Goal: Information Seeking & Learning: Learn about a topic

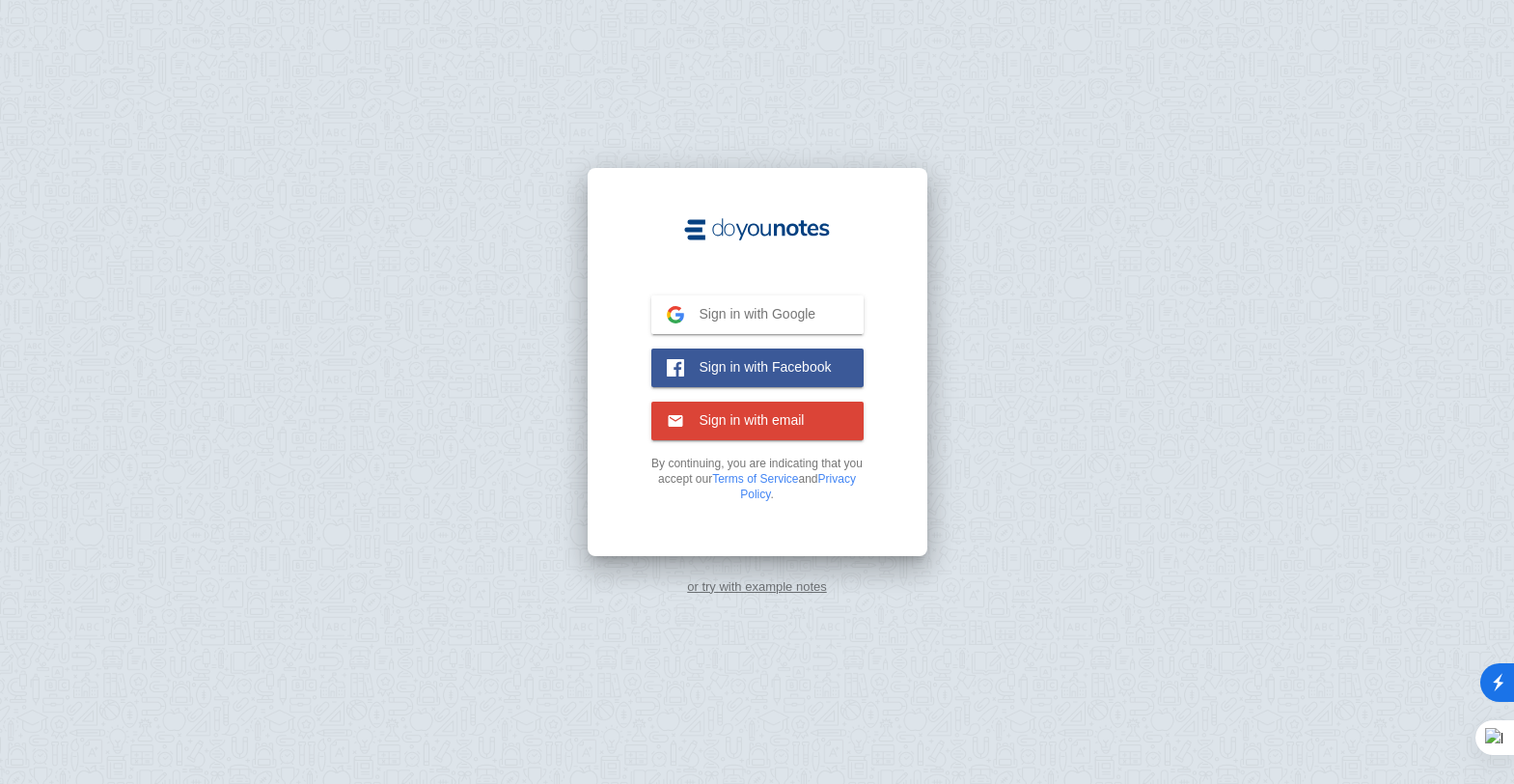
click at [772, 579] on link "or try with example notes" at bounding box center [757, 586] width 140 height 15
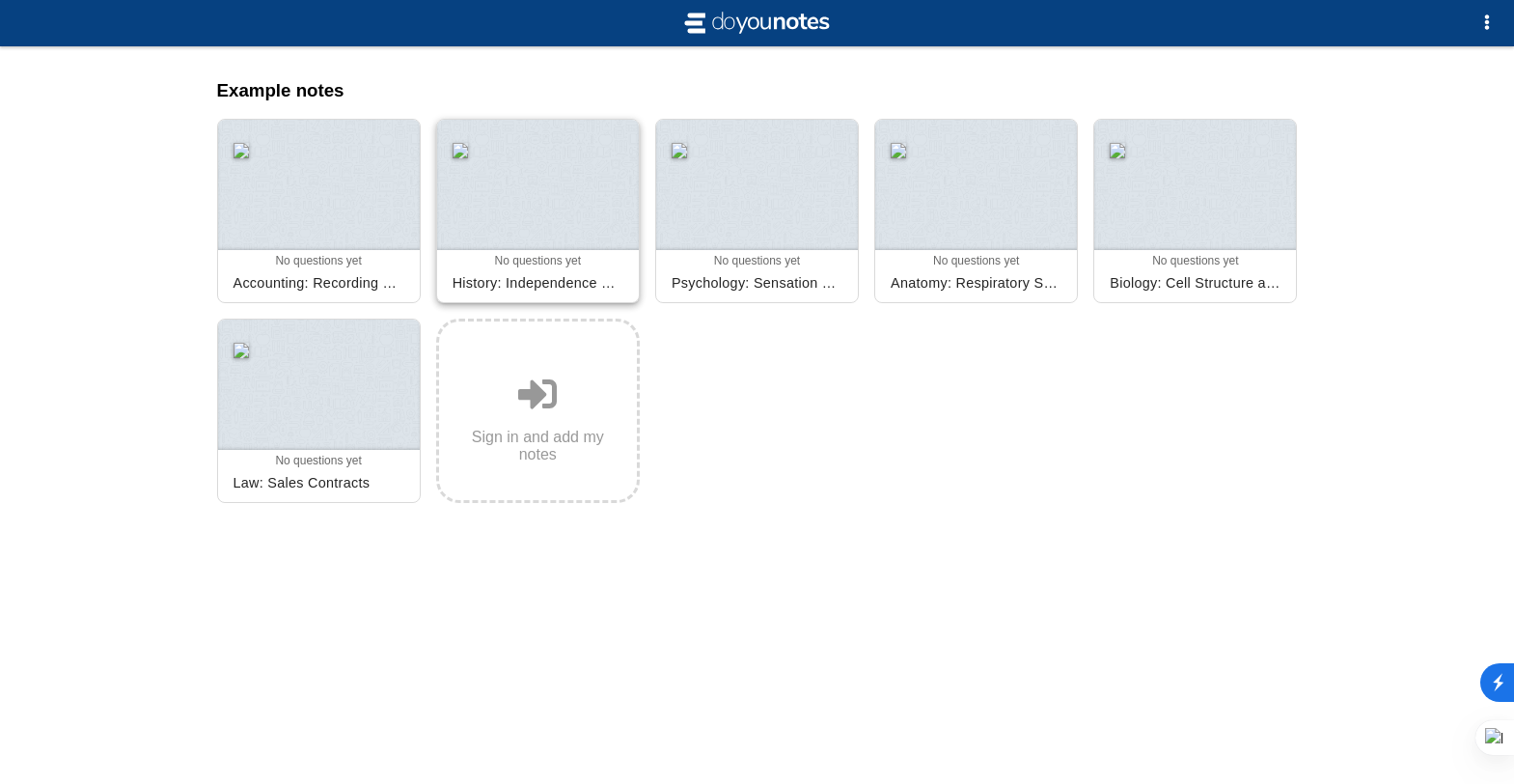
click at [513, 232] on div at bounding box center [538, 185] width 202 height 131
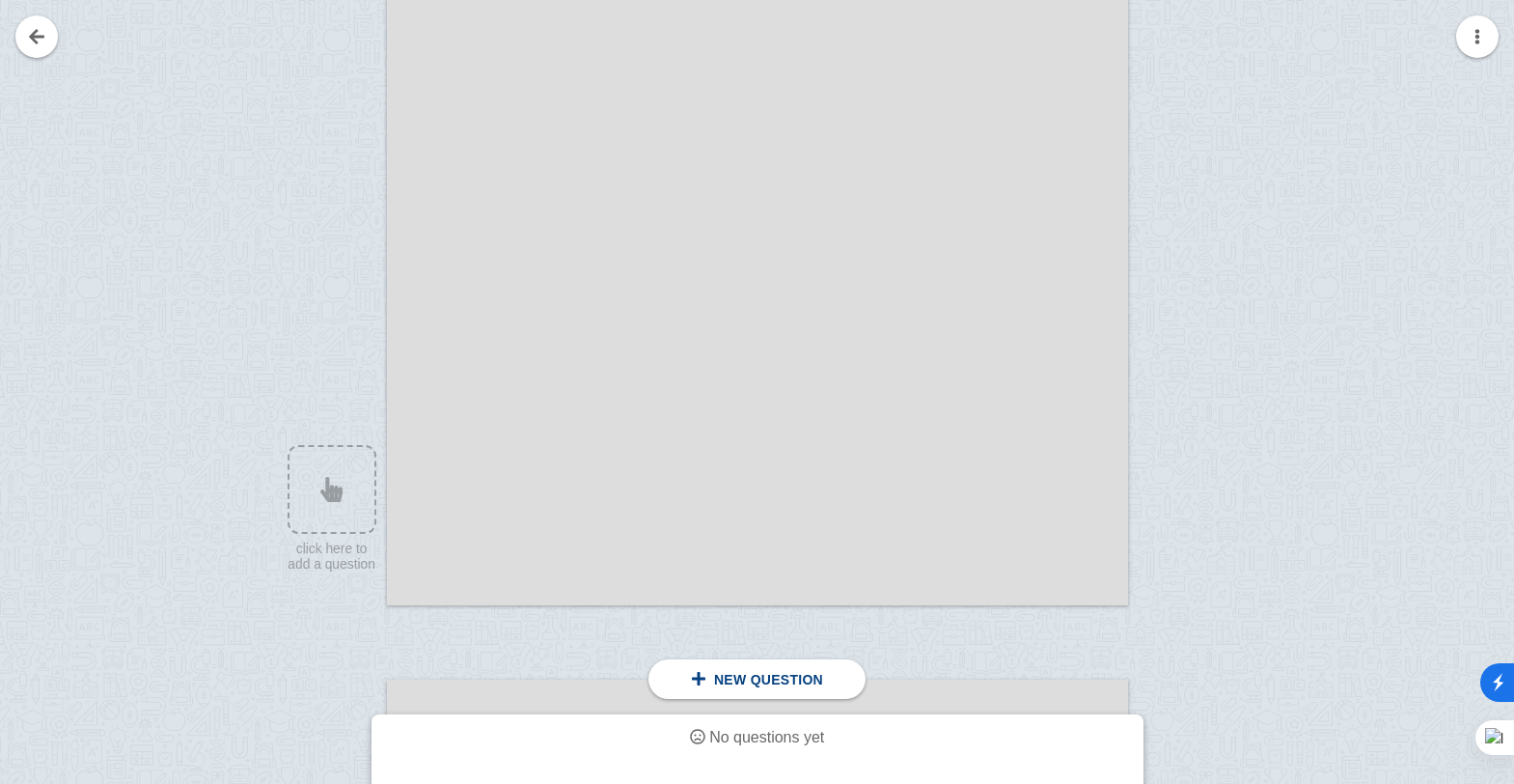
scroll to position [1158, 0]
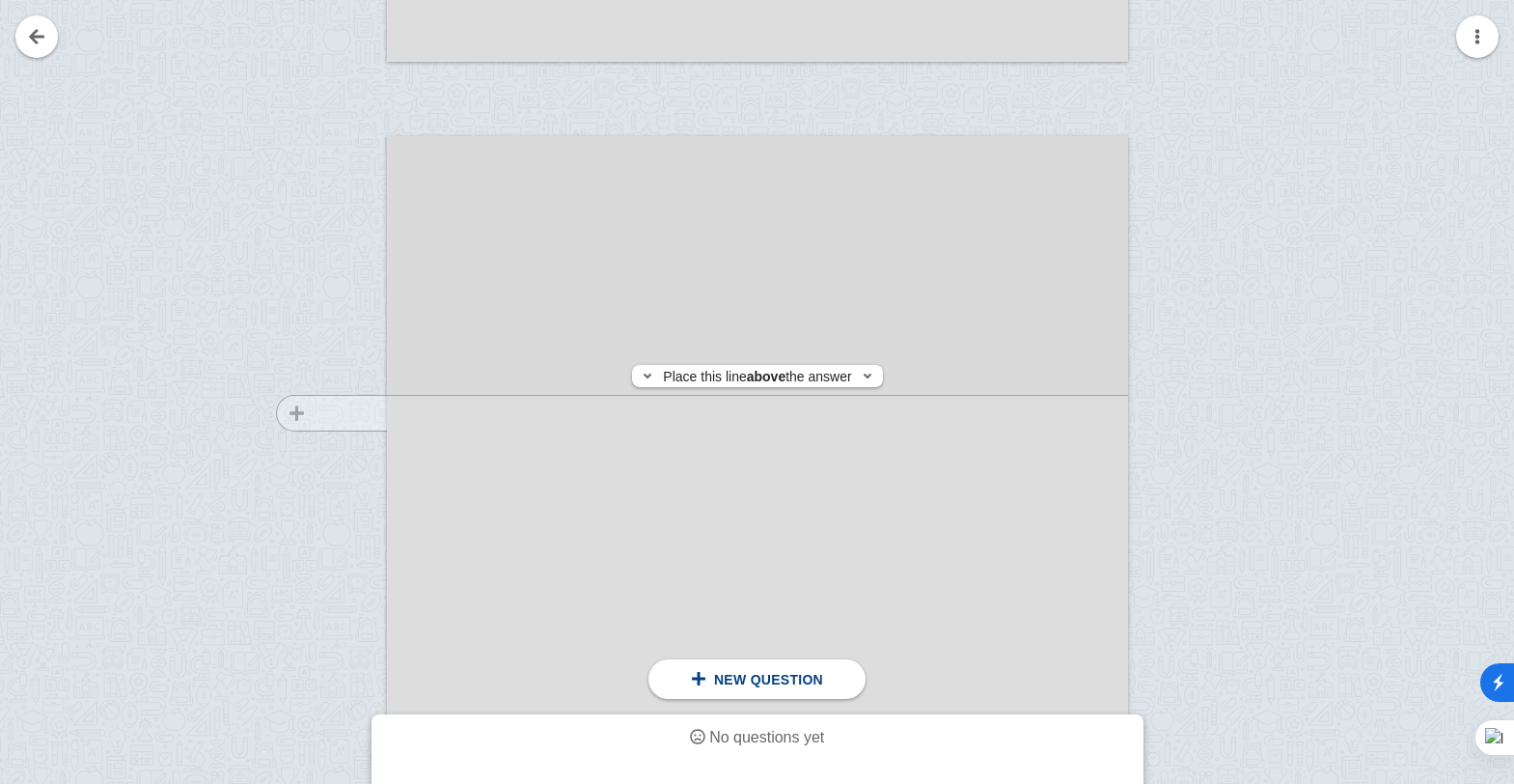
click at [301, 413] on div at bounding box center [322, 678] width 130 height 1048
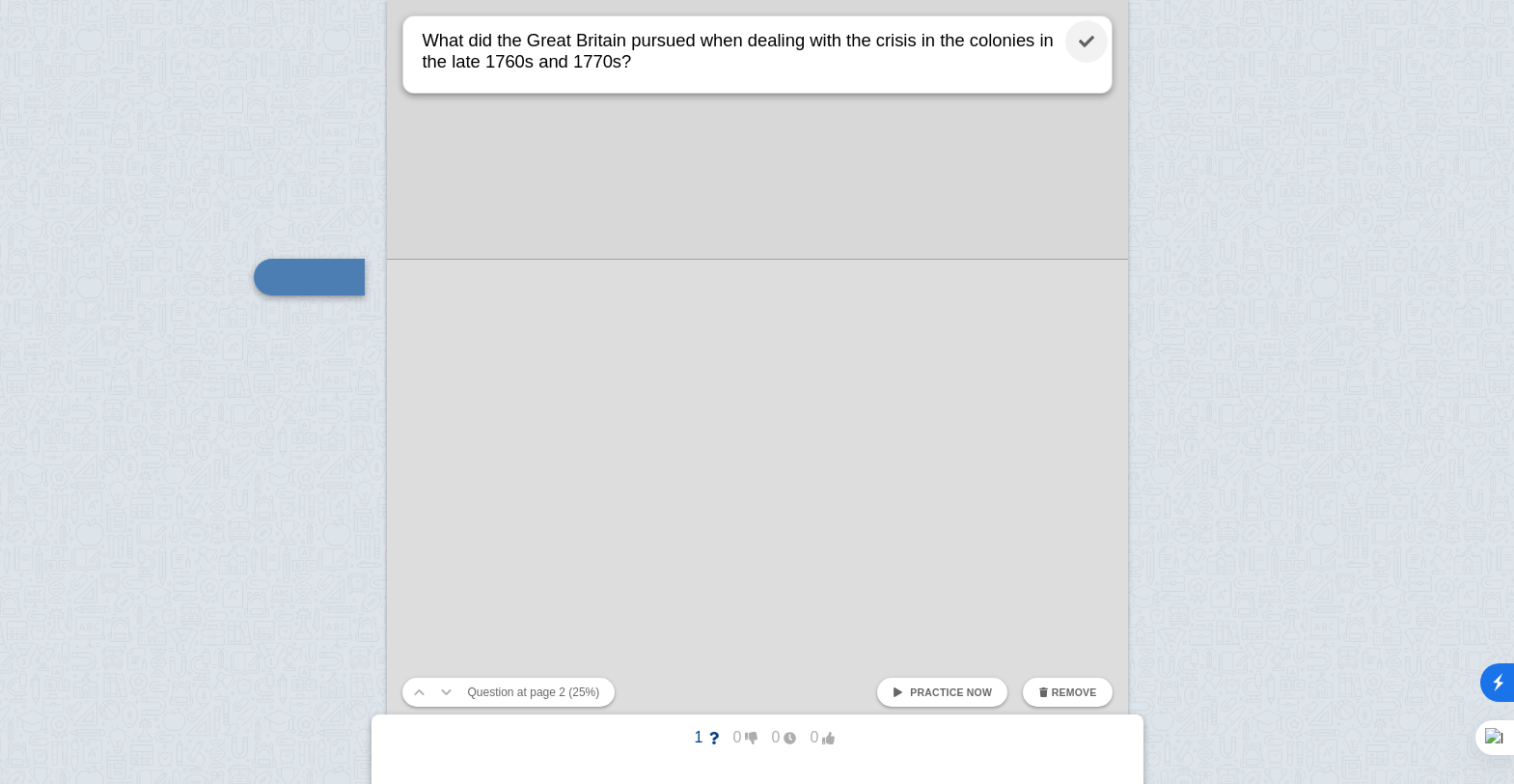
type textarea "What did the Great Britain pursued when dealing with the crisis in the colonies…"
click at [1093, 44] on link at bounding box center [1087, 41] width 43 height 43
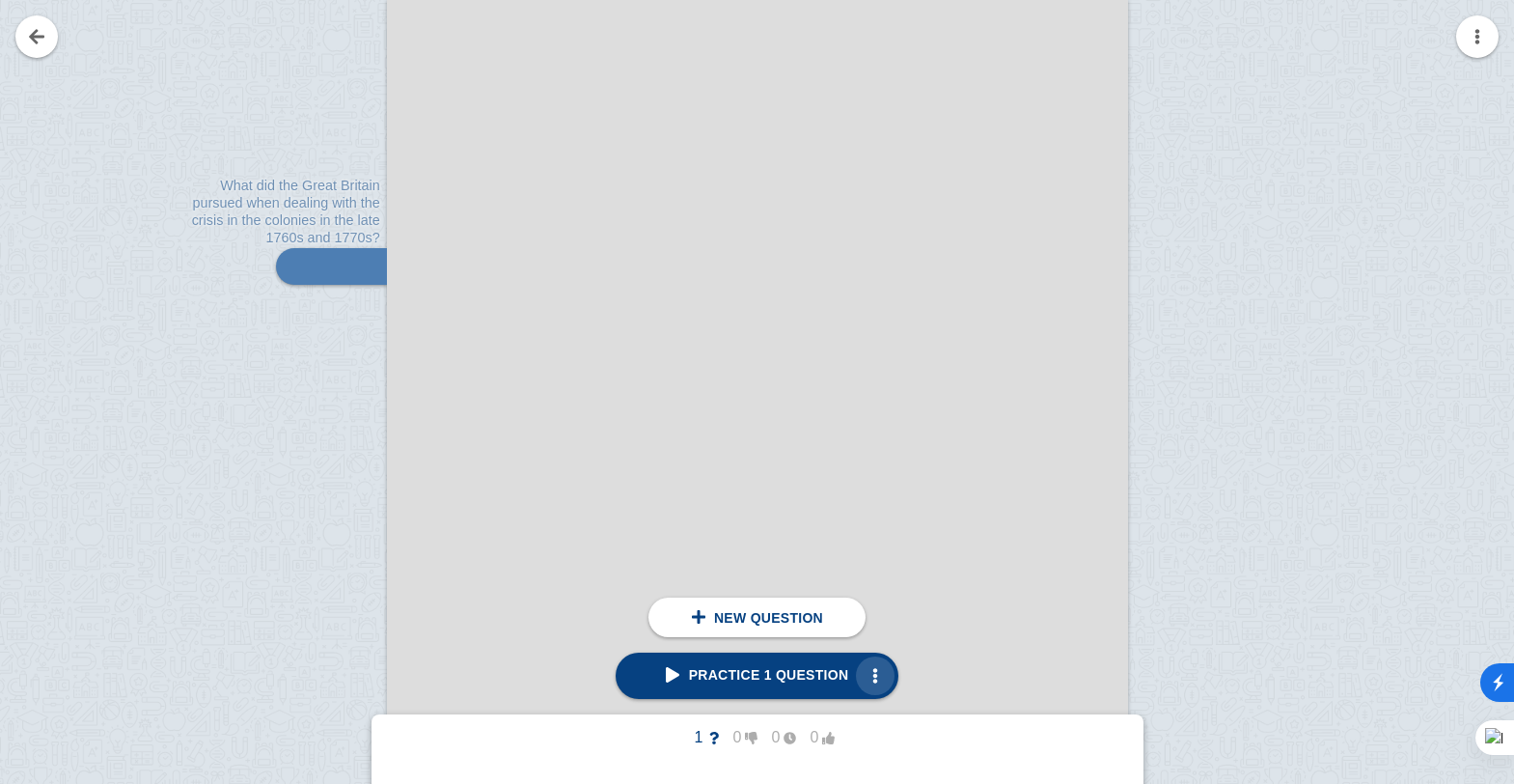
click at [868, 676] on span "button" at bounding box center [876, 675] width 16 height 16
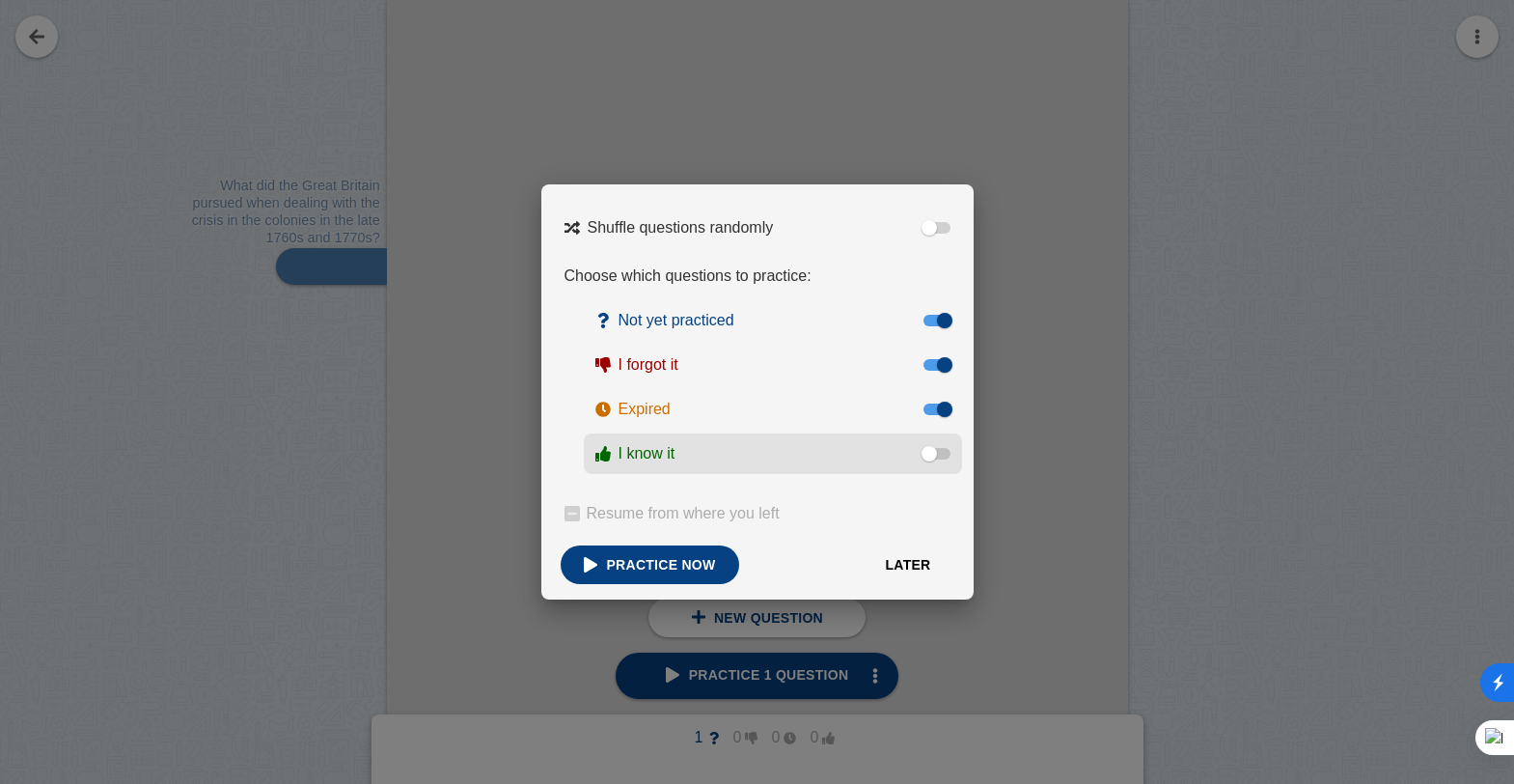
click at [932, 471] on label "I know it" at bounding box center [773, 453] width 379 height 41
click at [0, 0] on input "I know it" at bounding box center [0, 0] width 0 height 0
click at [940, 466] on label "I know it" at bounding box center [773, 453] width 379 height 41
click at [0, 0] on input "I know it" at bounding box center [0, 0] width 0 height 0
click at [641, 573] on link "Practice now" at bounding box center [650, 564] width 179 height 39
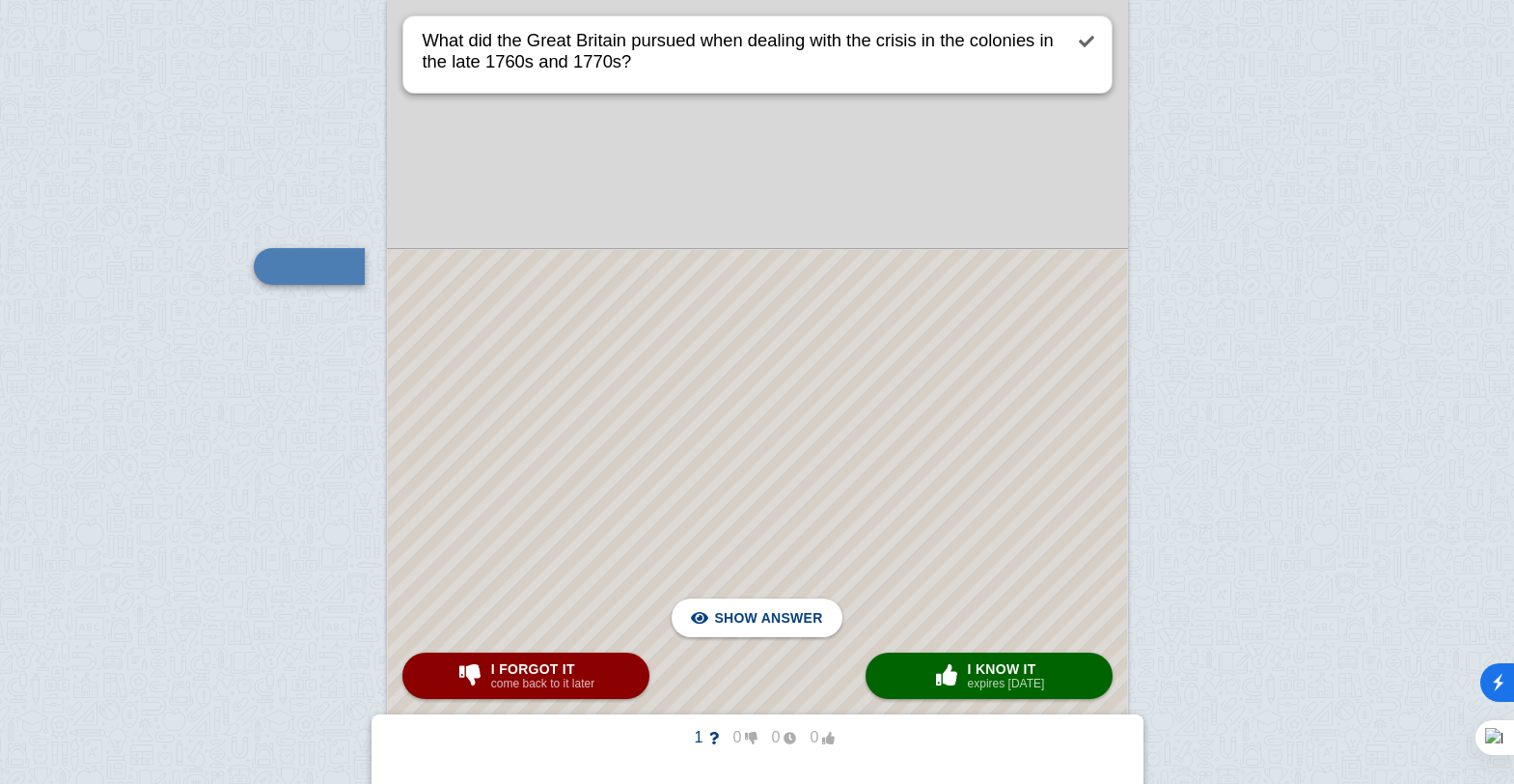
scroll to position [1476, 0]
click at [748, 354] on div at bounding box center [757, 659] width 740 height 797
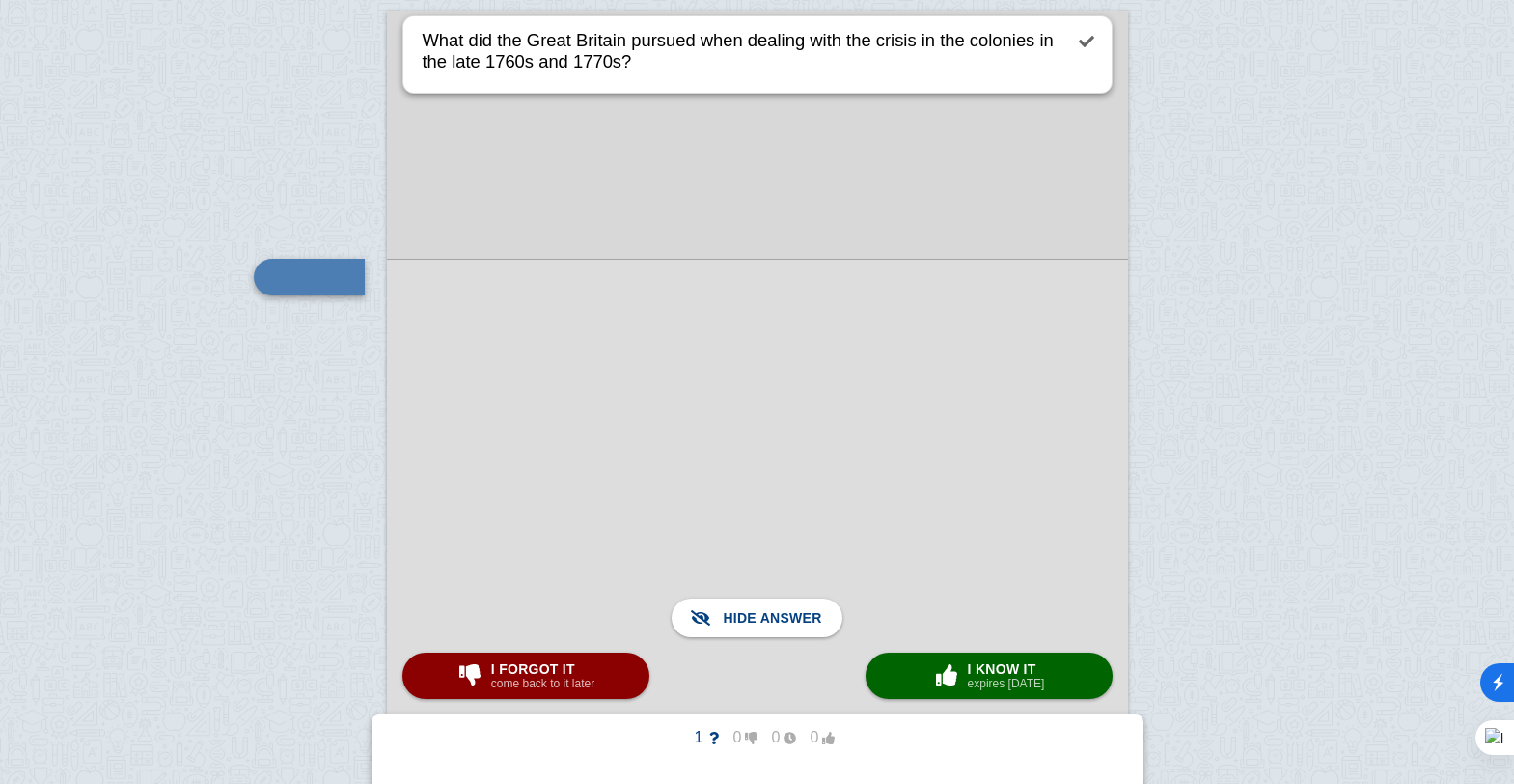
click at [704, 357] on div at bounding box center [757, 658] width 742 height 800
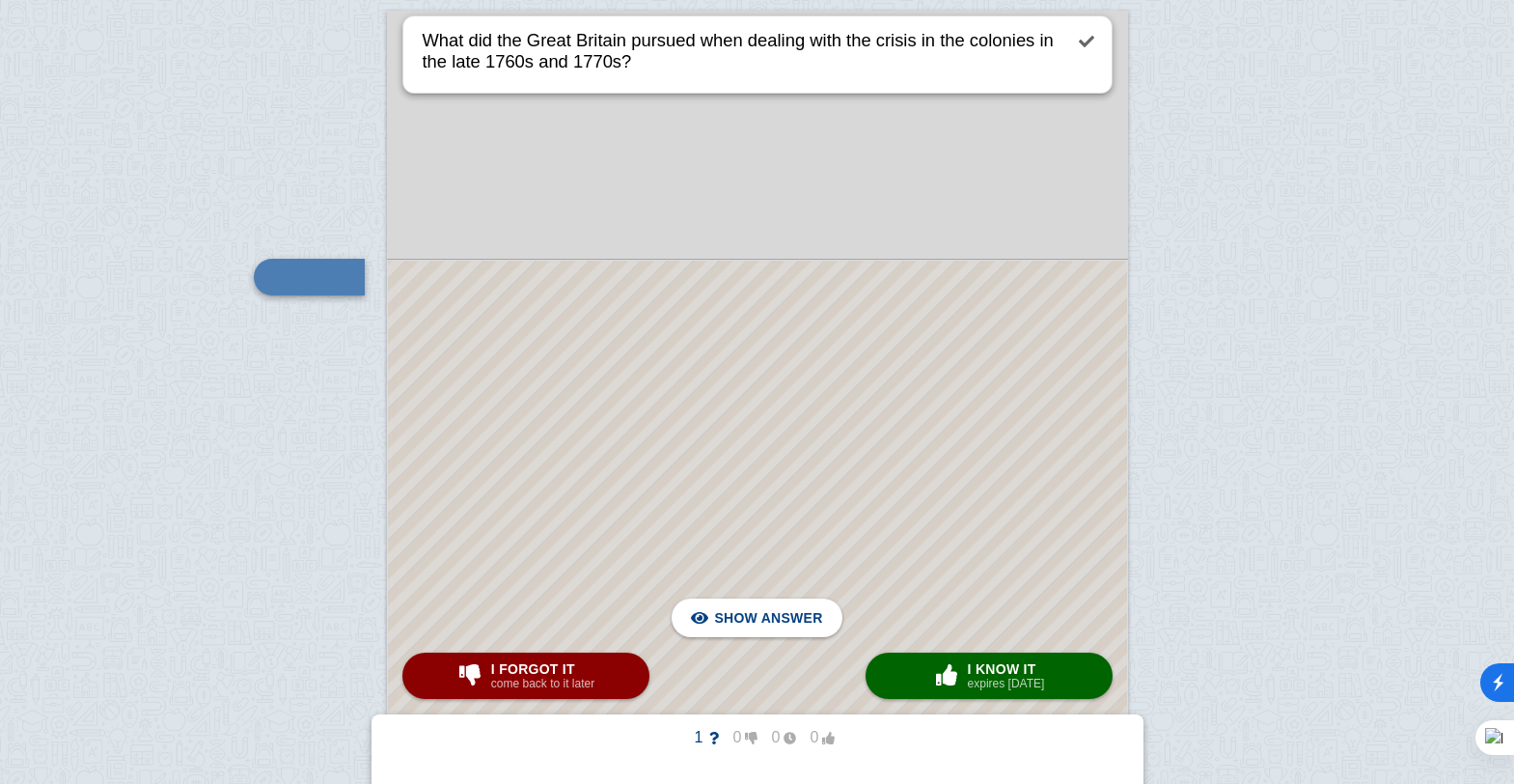
click at [662, 344] on div at bounding box center [757, 659] width 740 height 797
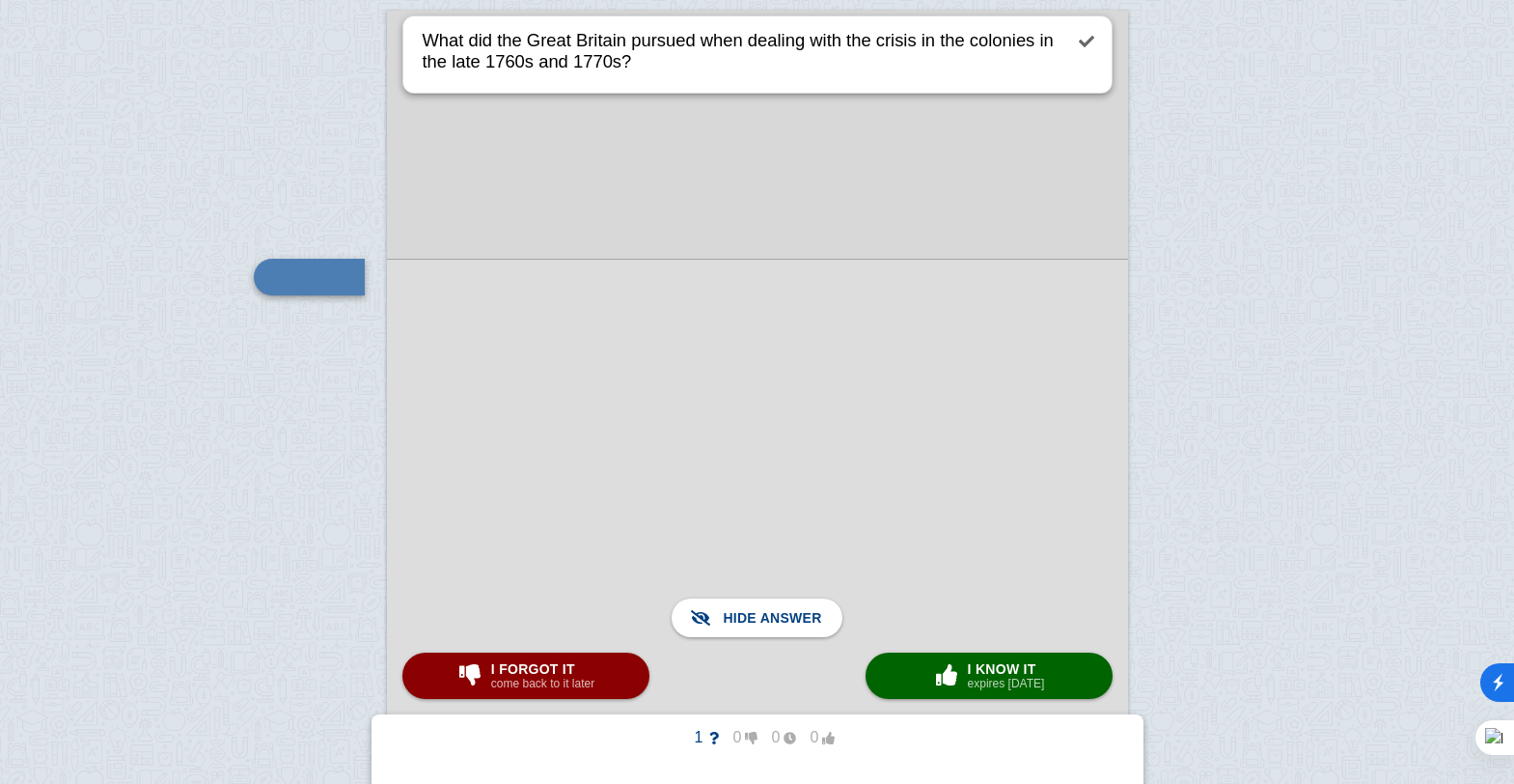
click at [668, 360] on div at bounding box center [757, 658] width 742 height 800
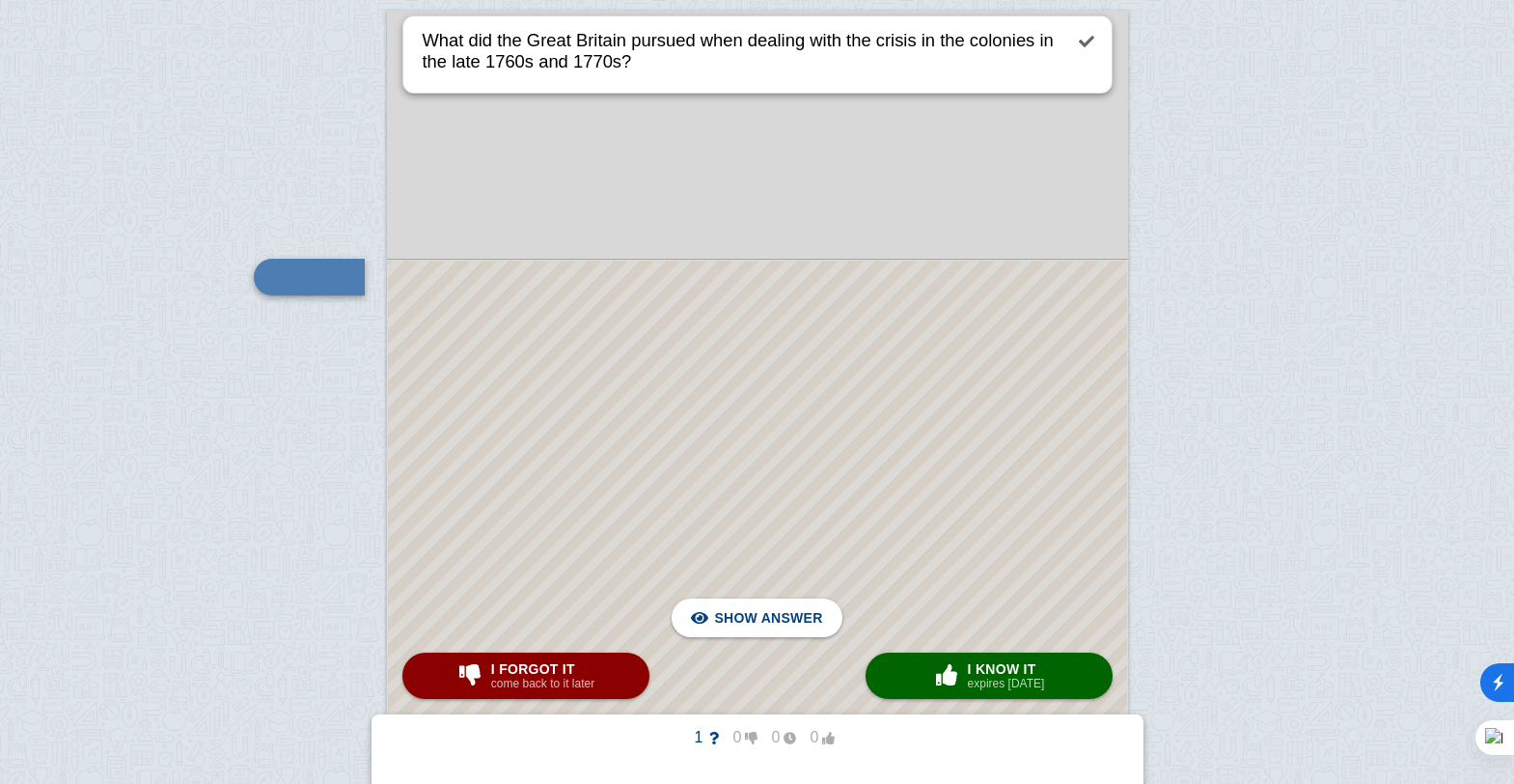
drag, startPoint x: 635, startPoint y: 171, endPoint x: 618, endPoint y: 170, distance: 17.0
click at [635, 171] on div at bounding box center [757, 535] width 742 height 1048
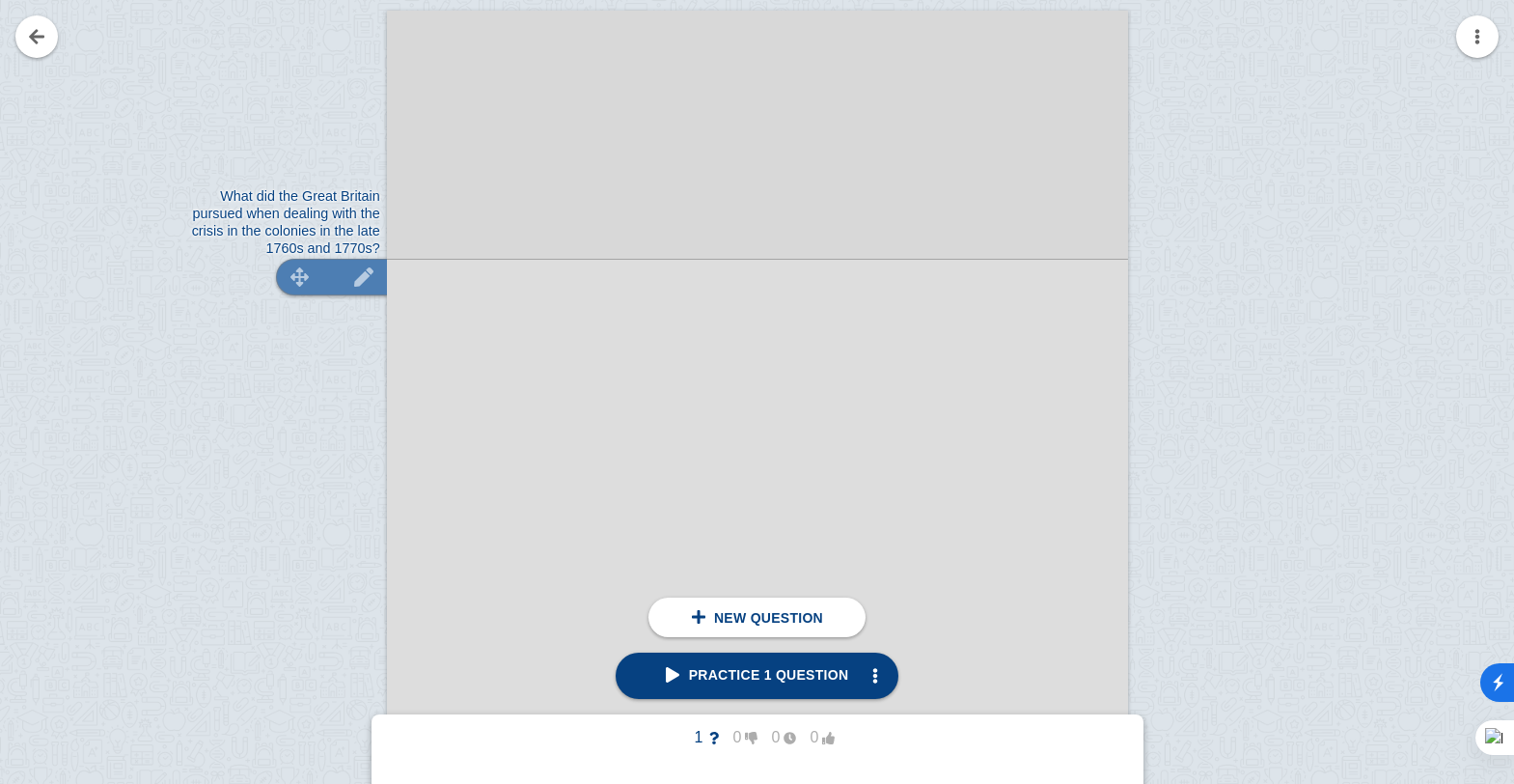
click at [304, 274] on img at bounding box center [300, 276] width 46 height 19
click at [373, 295] on img at bounding box center [364, 294] width 46 height 19
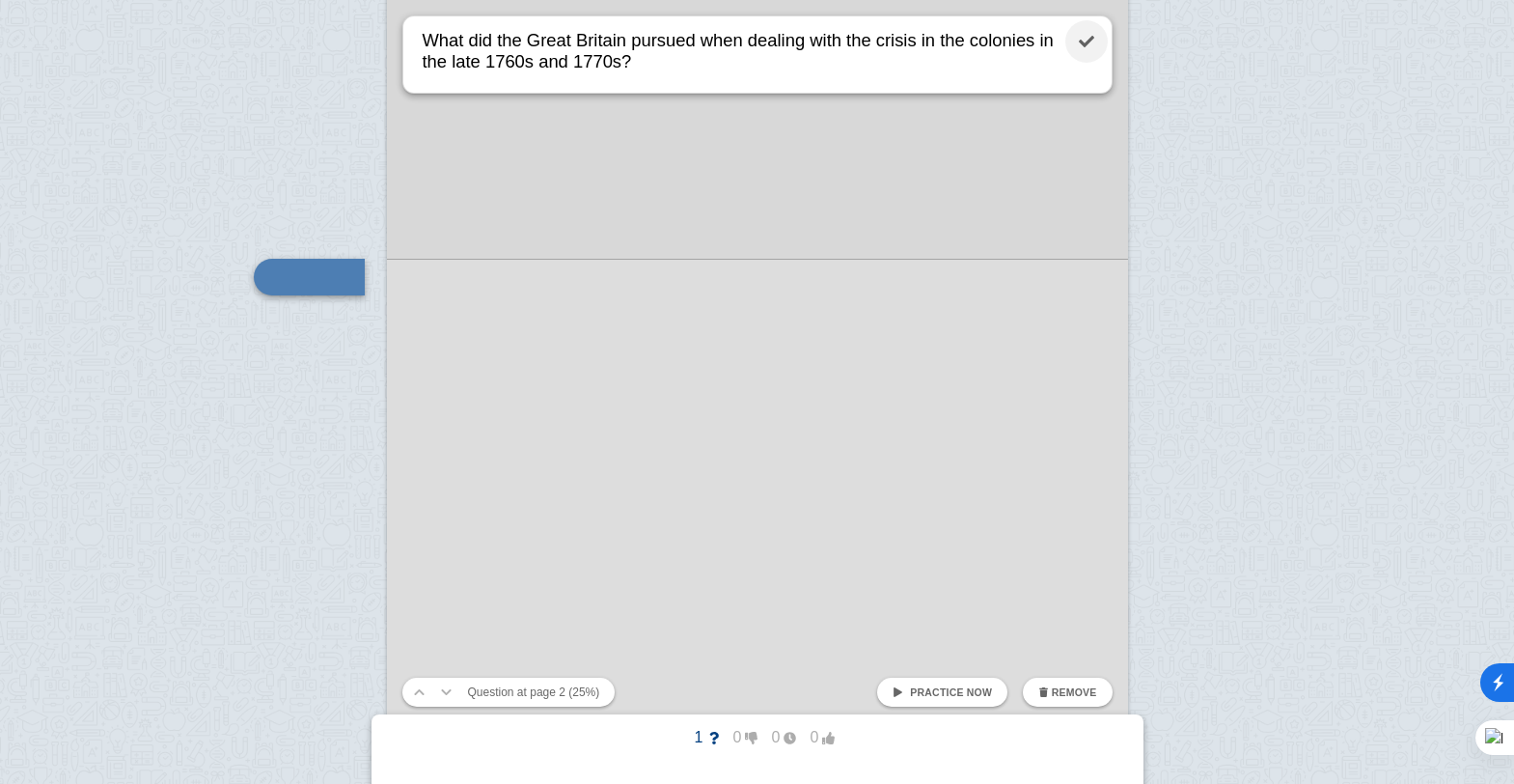
click at [1093, 42] on link at bounding box center [1087, 41] width 43 height 43
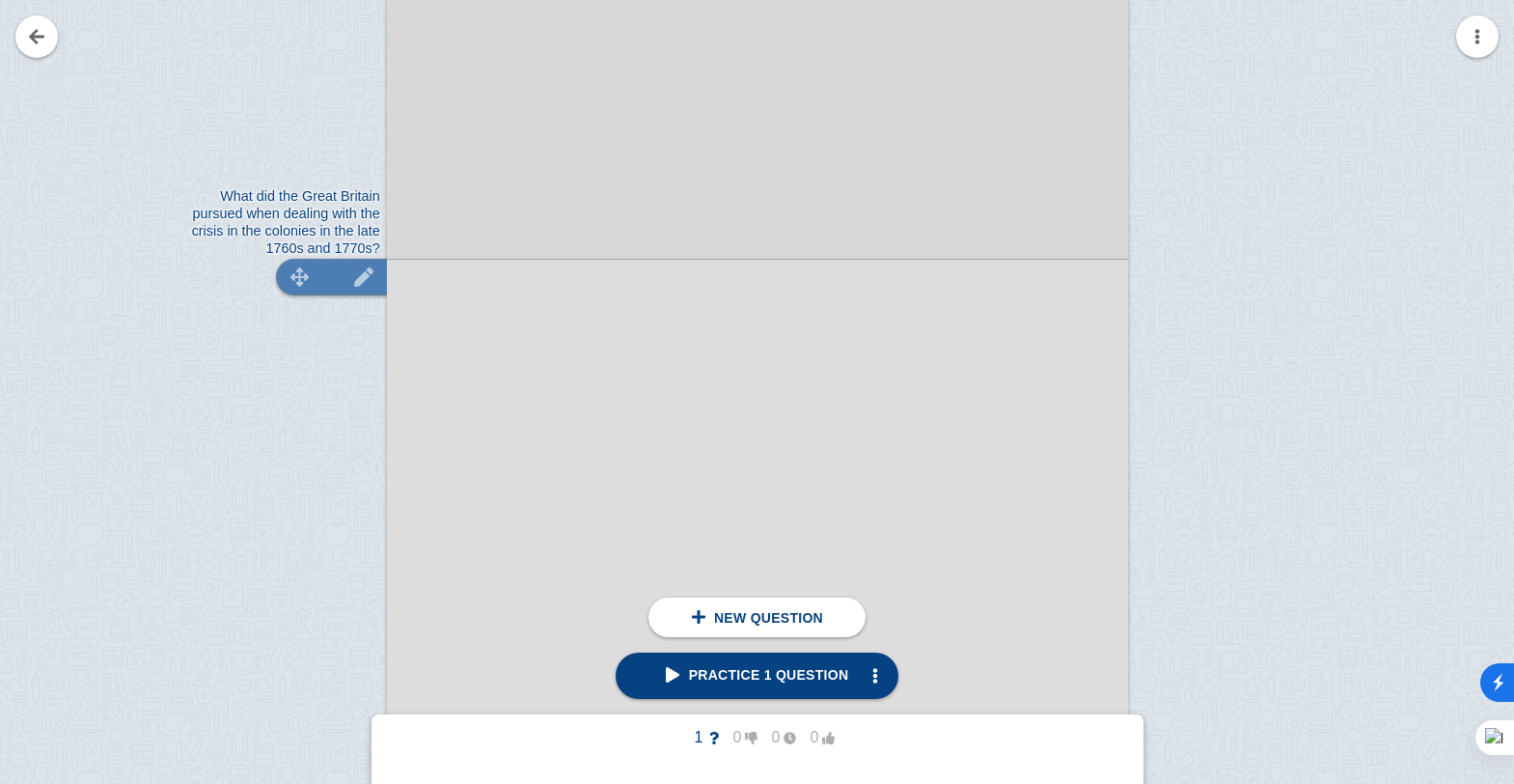
click at [360, 276] on img at bounding box center [364, 276] width 46 height 19
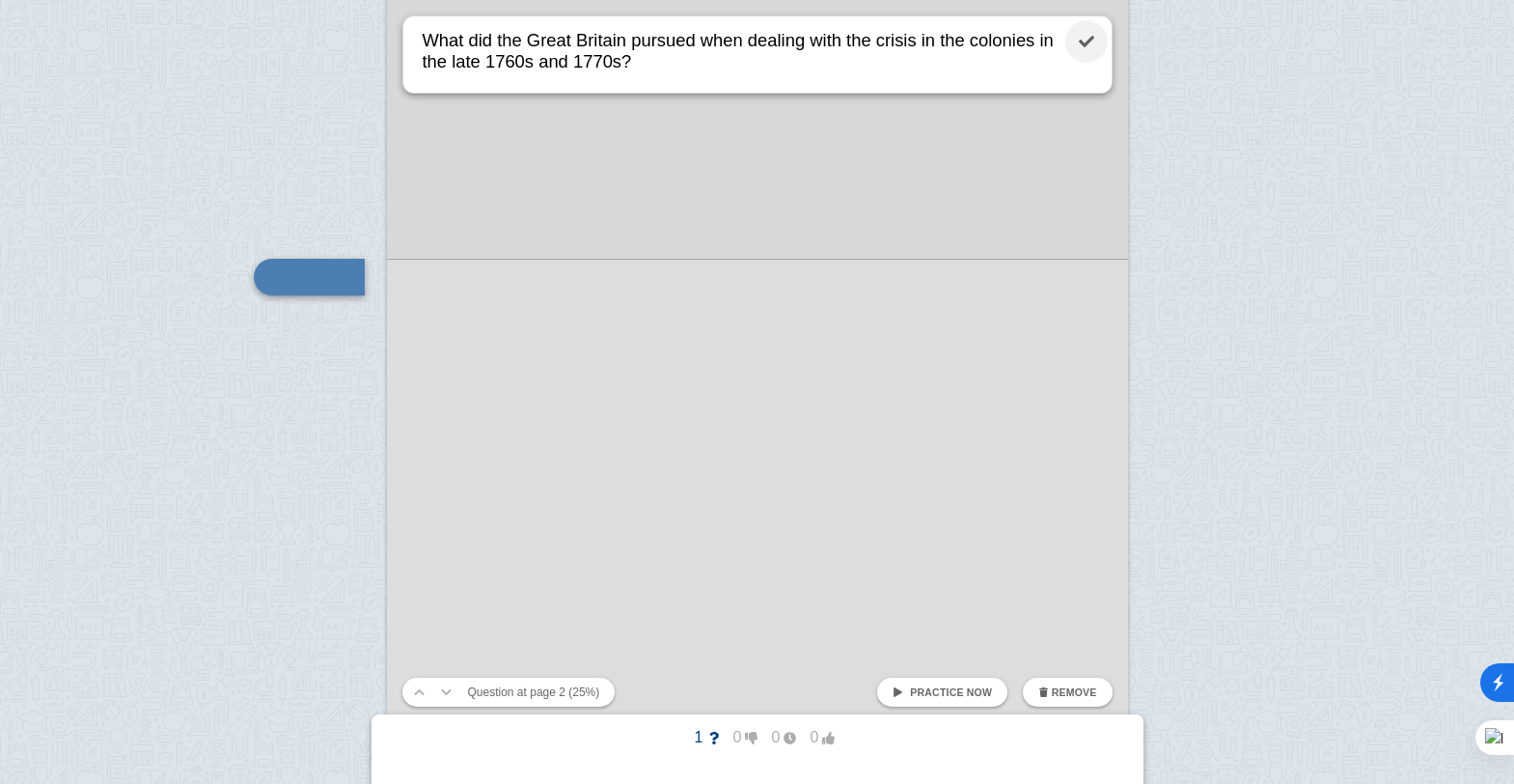
click at [1095, 44] on link at bounding box center [1087, 41] width 43 height 43
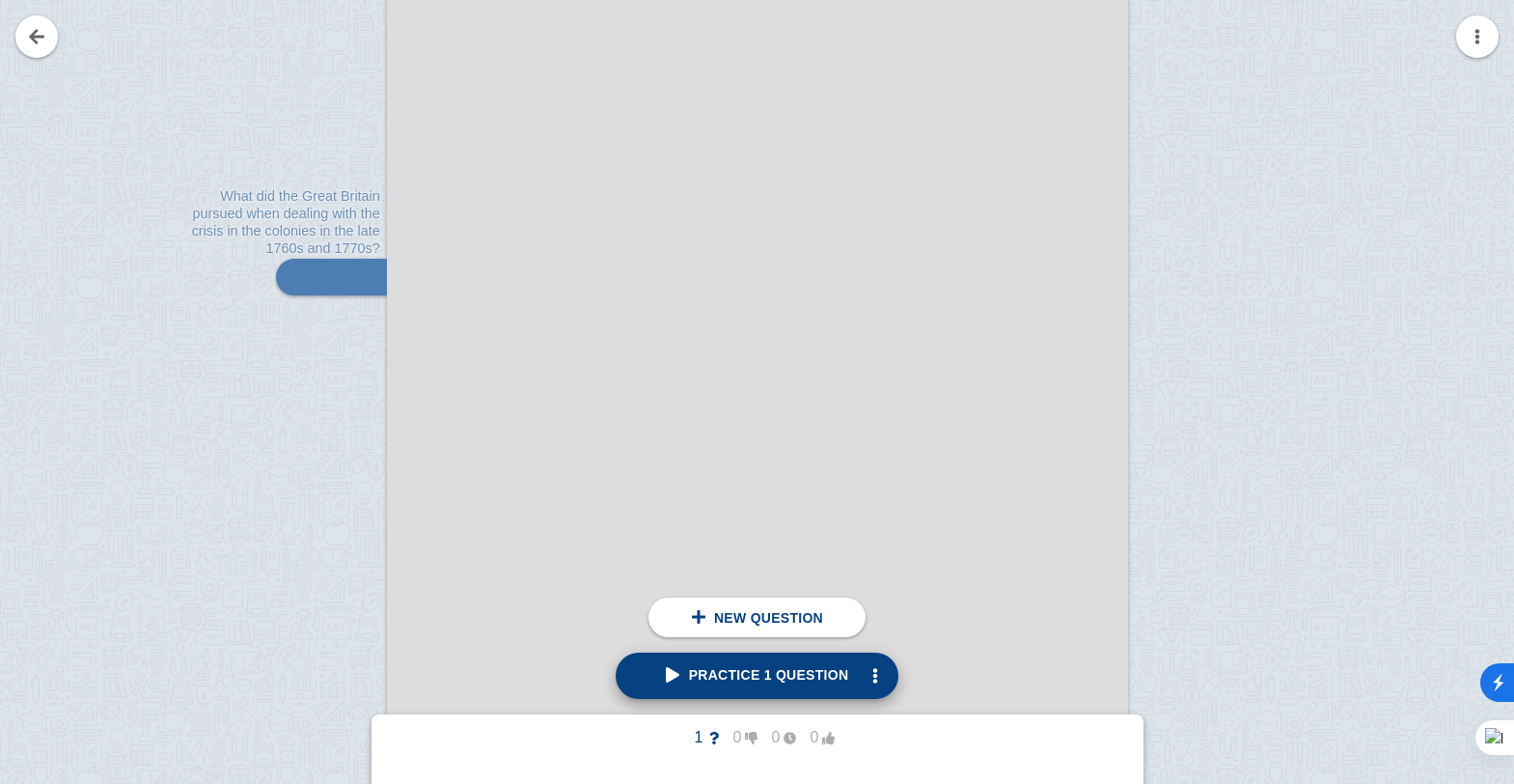
click at [792, 671] on span "Practice 1 question" at bounding box center [757, 674] width 183 height 16
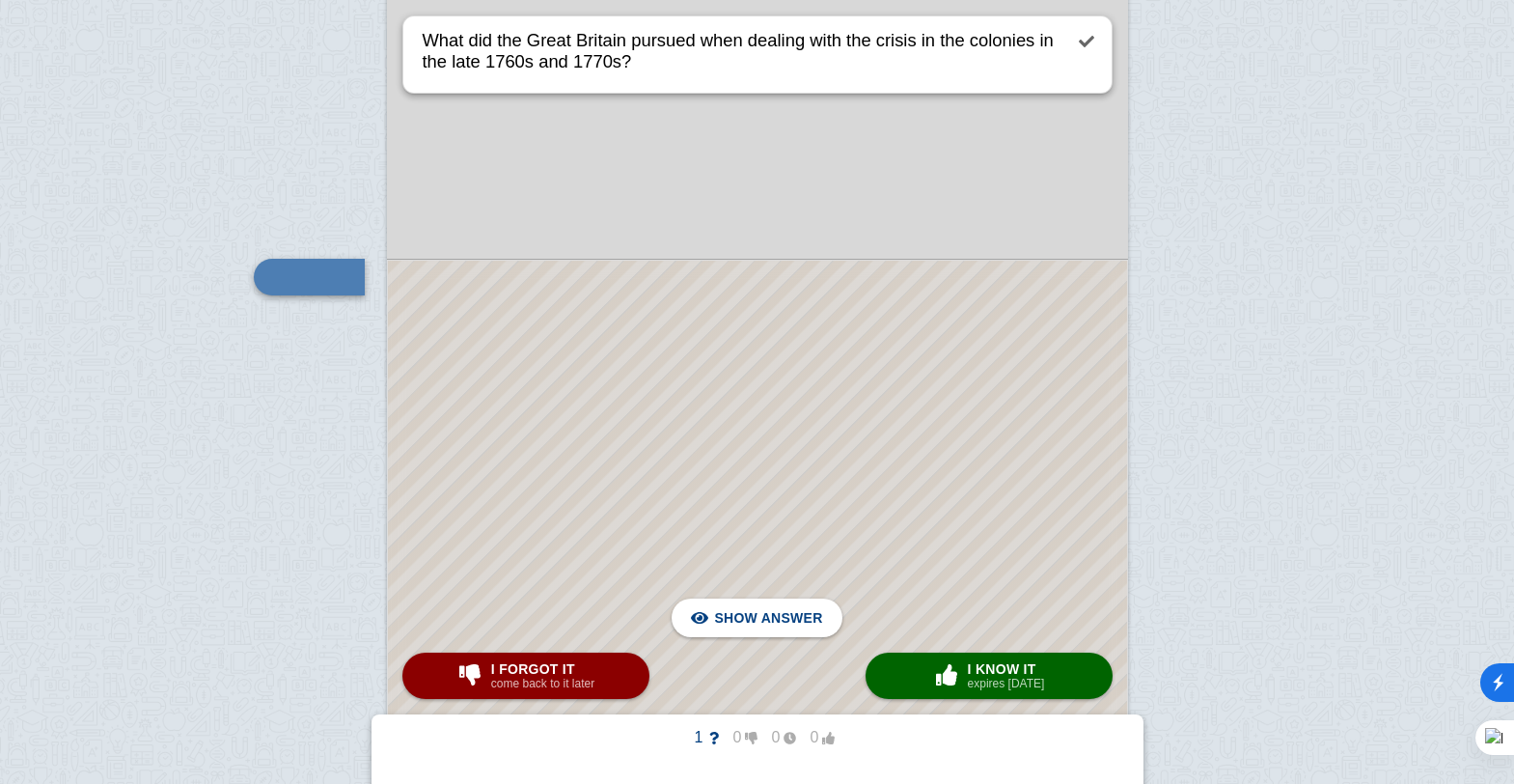
click at [699, 394] on div at bounding box center [757, 651] width 740 height 780
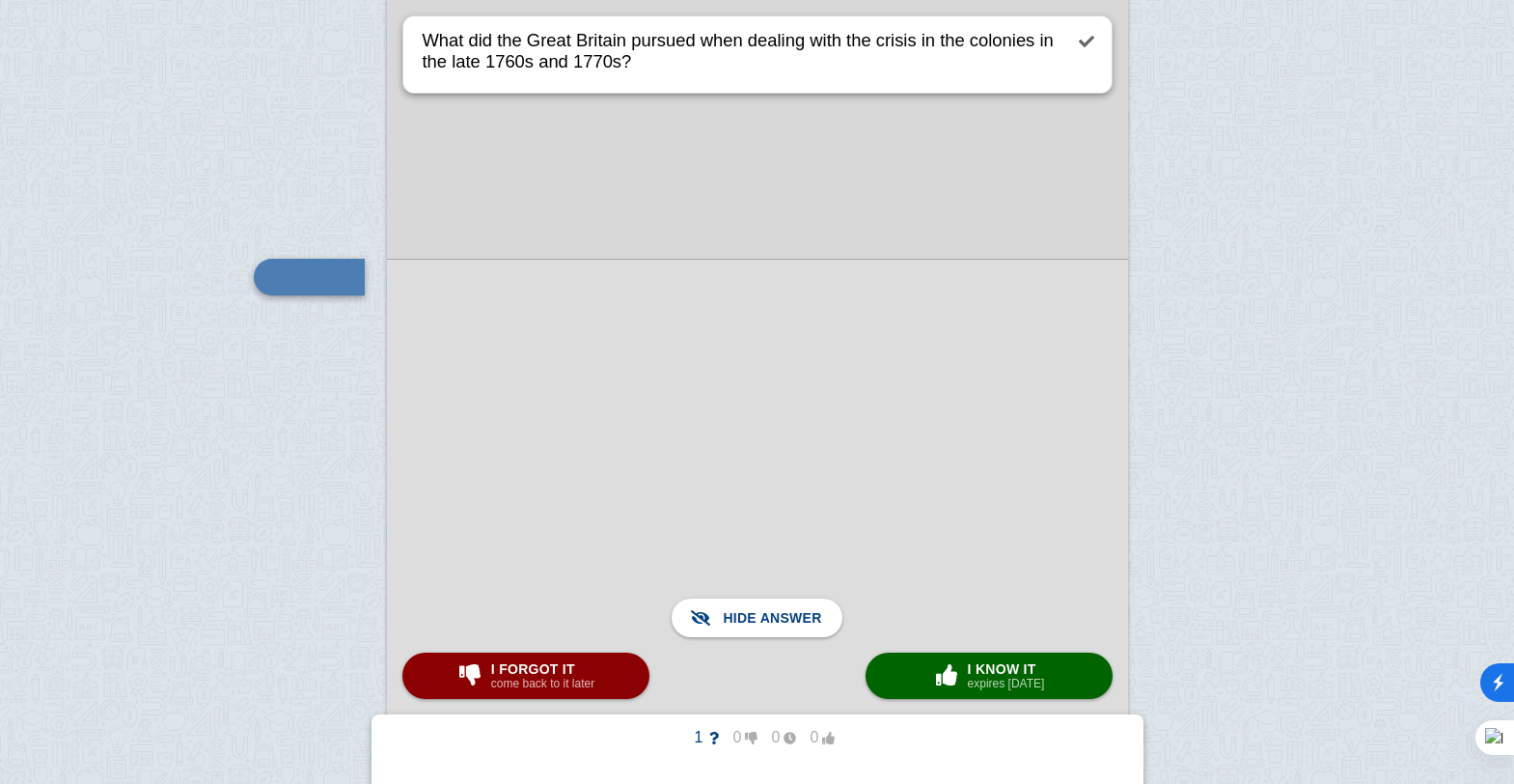
click at [699, 394] on div at bounding box center [757, 651] width 742 height 783
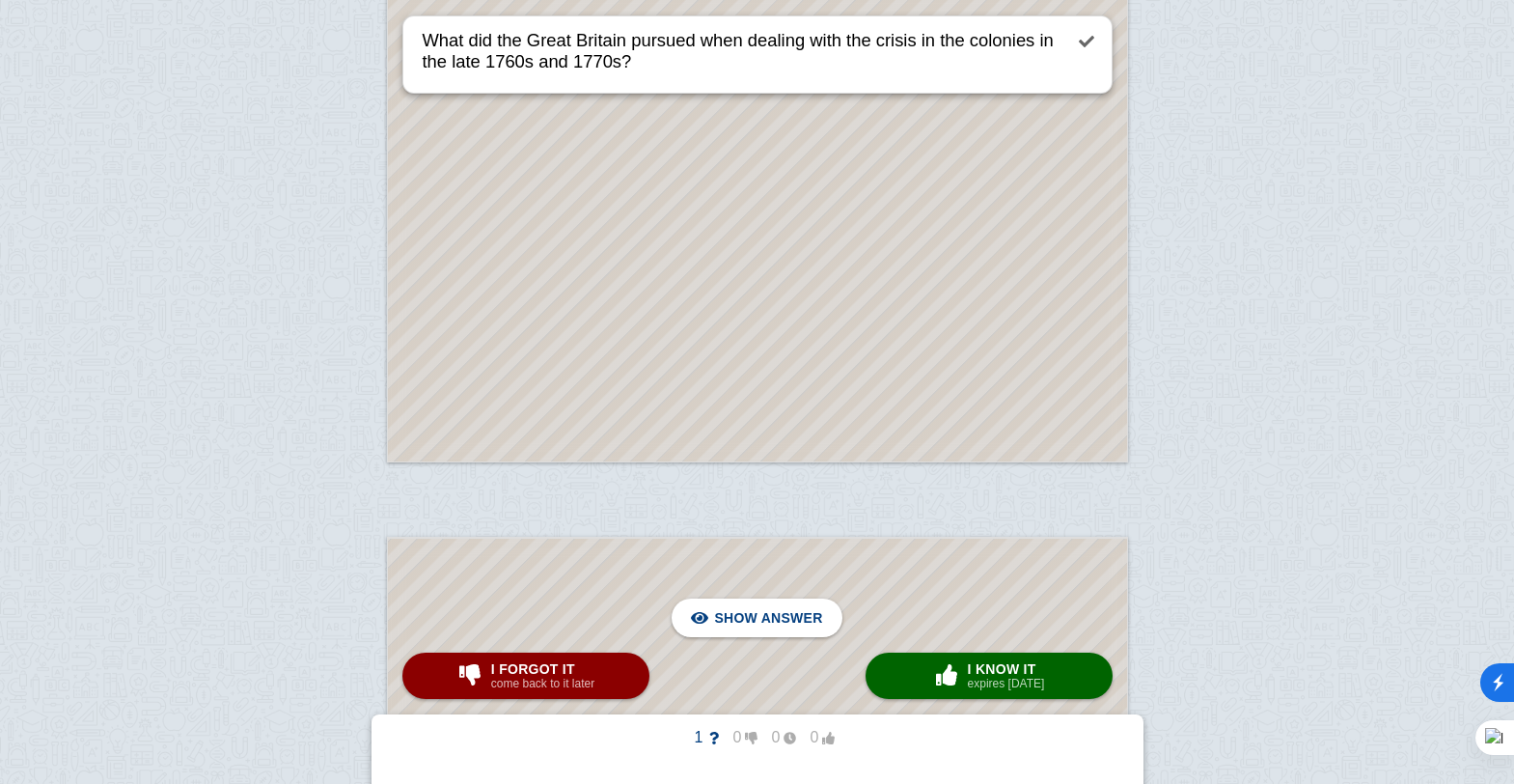
scroll to position [1397, 0]
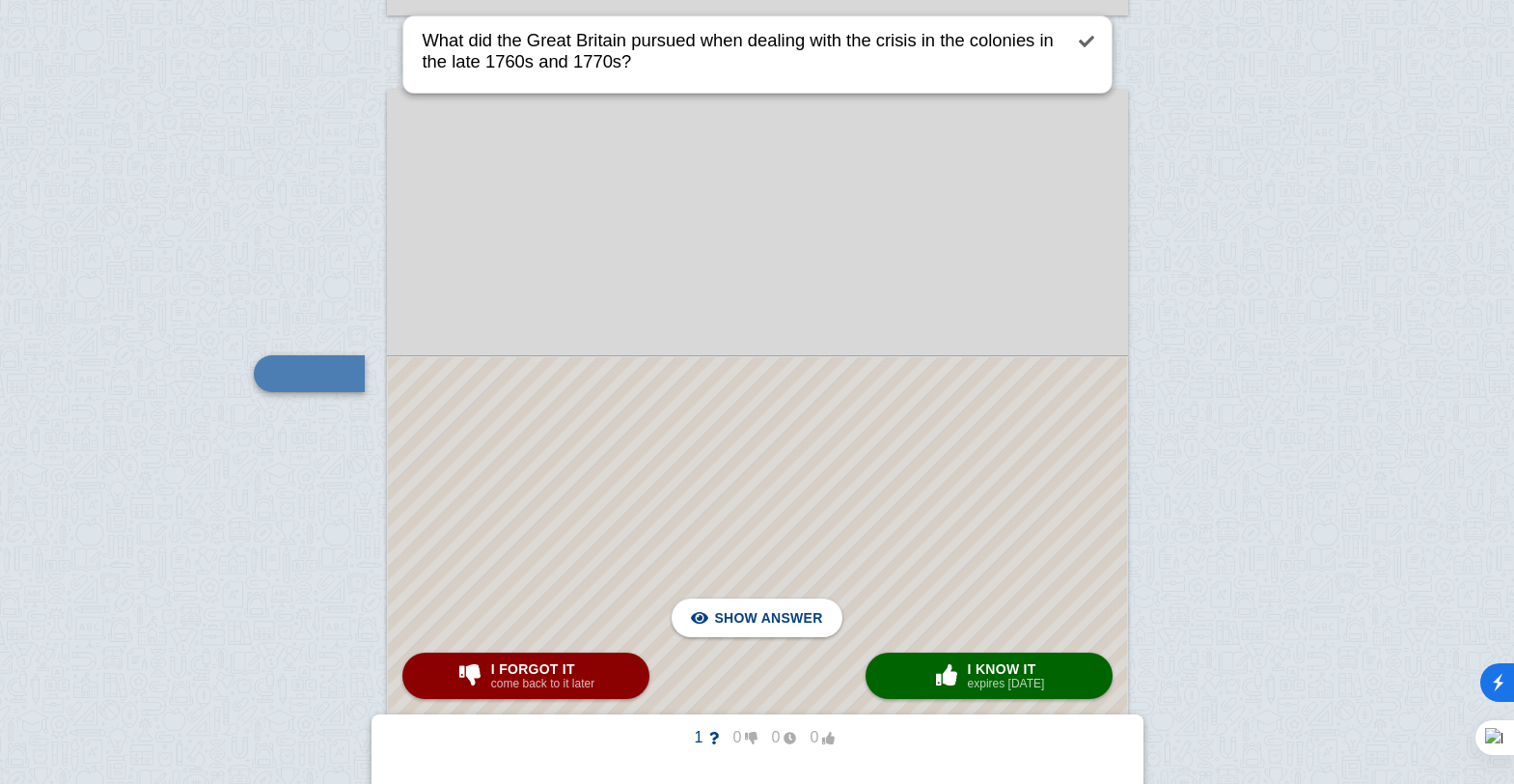
click at [756, 506] on div at bounding box center [757, 746] width 740 height 780
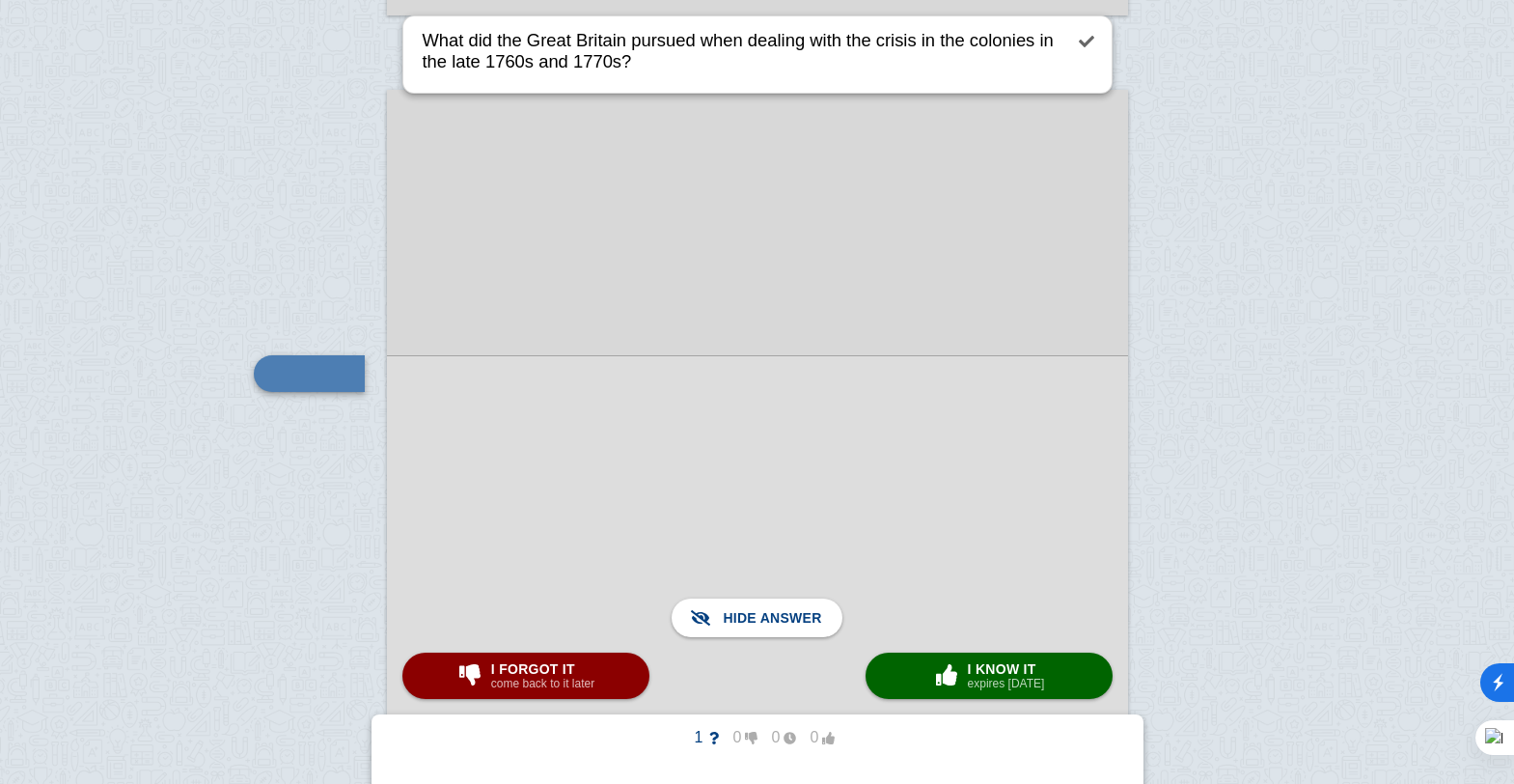
click at [731, 480] on div at bounding box center [757, 746] width 742 height 783
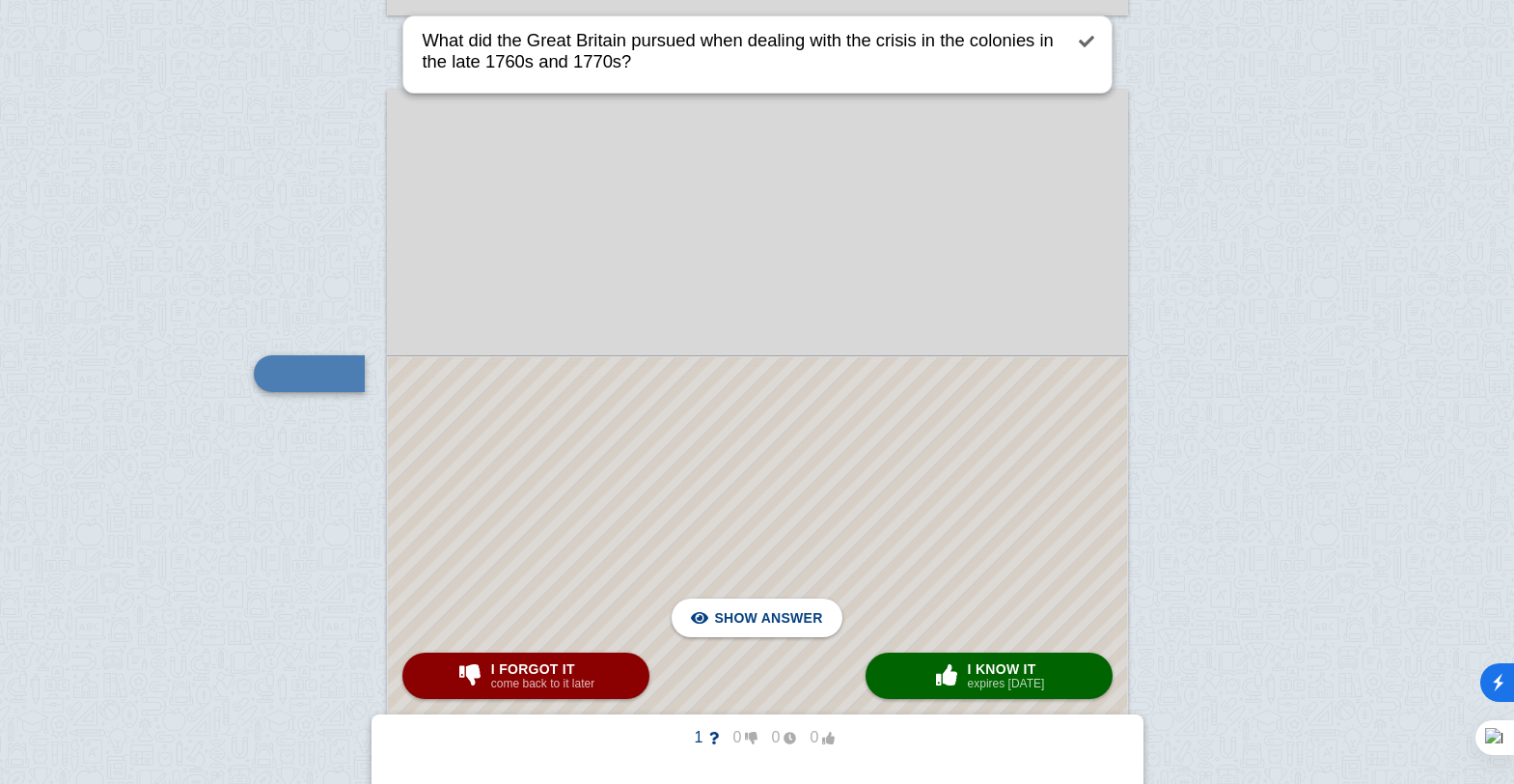
drag, startPoint x: 748, startPoint y: 456, endPoint x: 742, endPoint y: 465, distance: 10.8
click at [748, 456] on div at bounding box center [757, 746] width 740 height 780
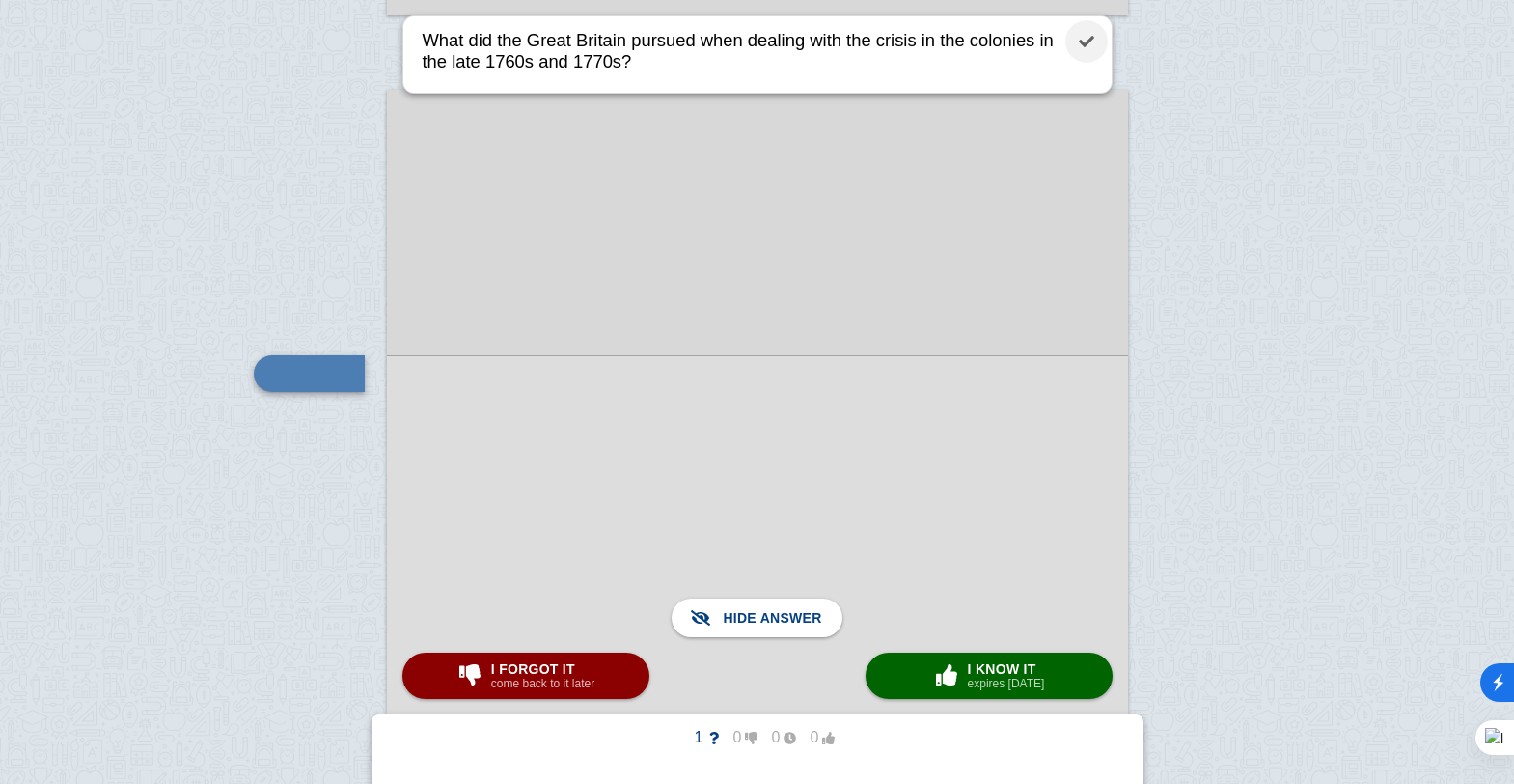
click at [1087, 44] on link at bounding box center [1087, 41] width 43 height 43
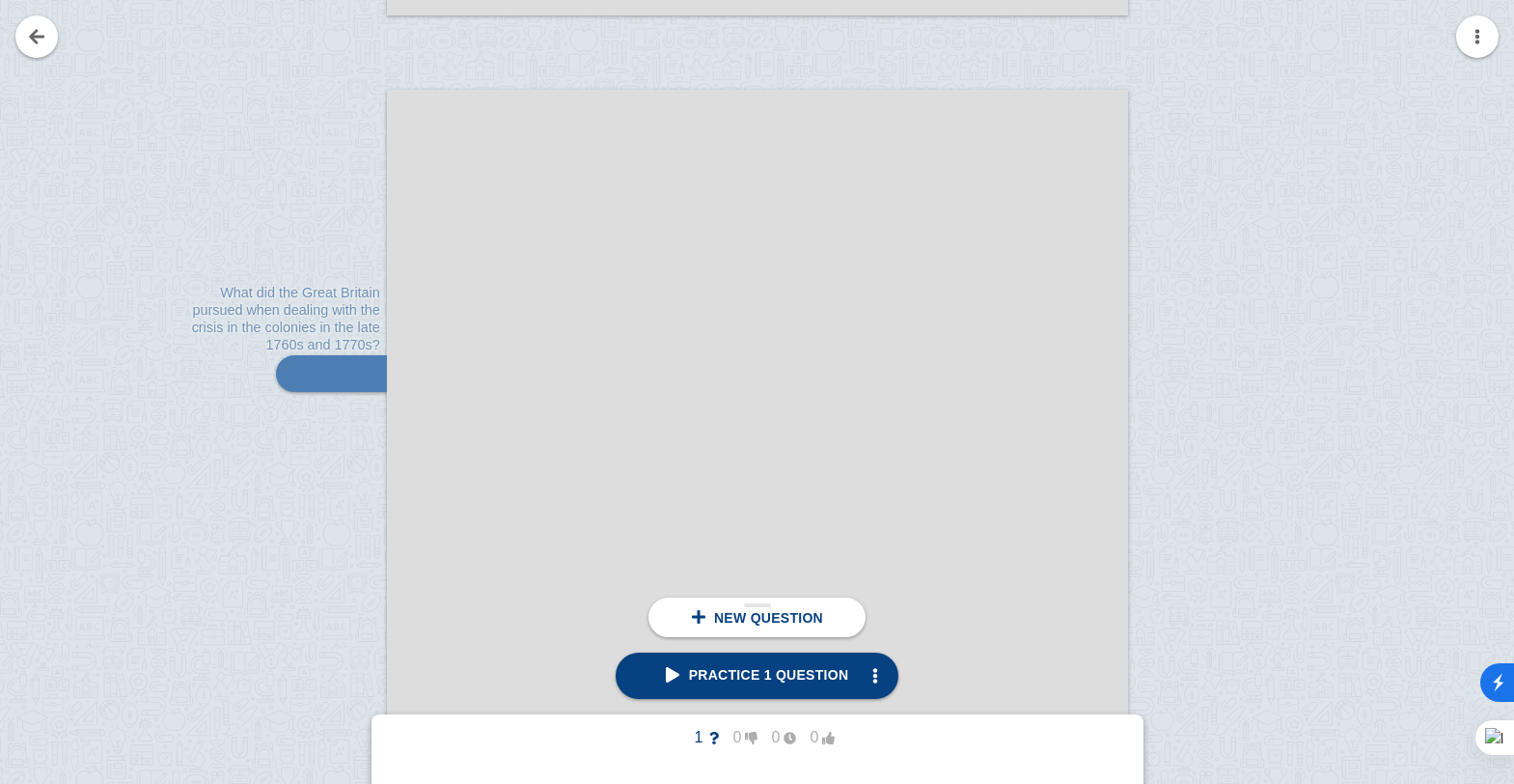
click at [699, 629] on div "New question" at bounding box center [757, 617] width 218 height 40
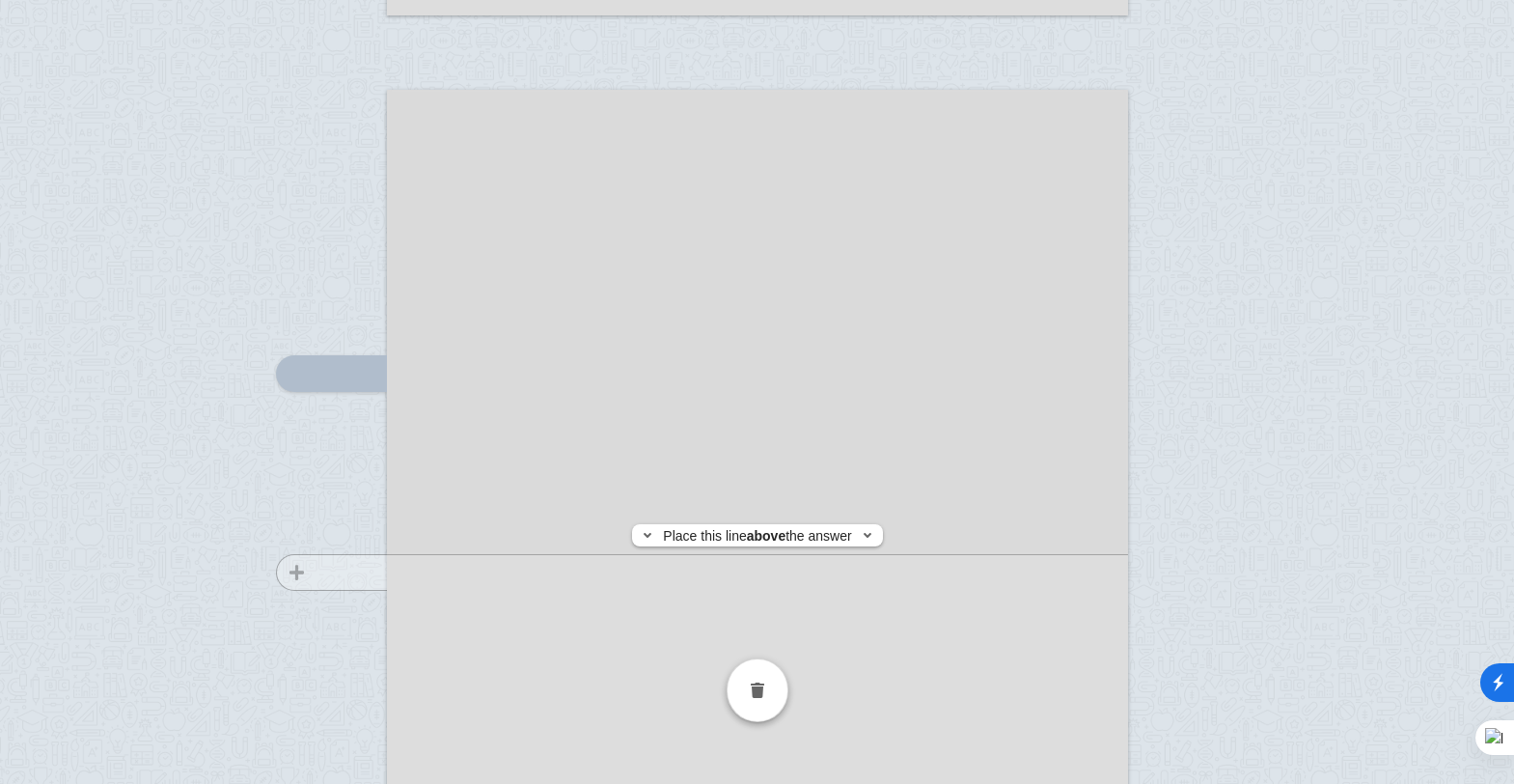
scroll to position [1693, 0]
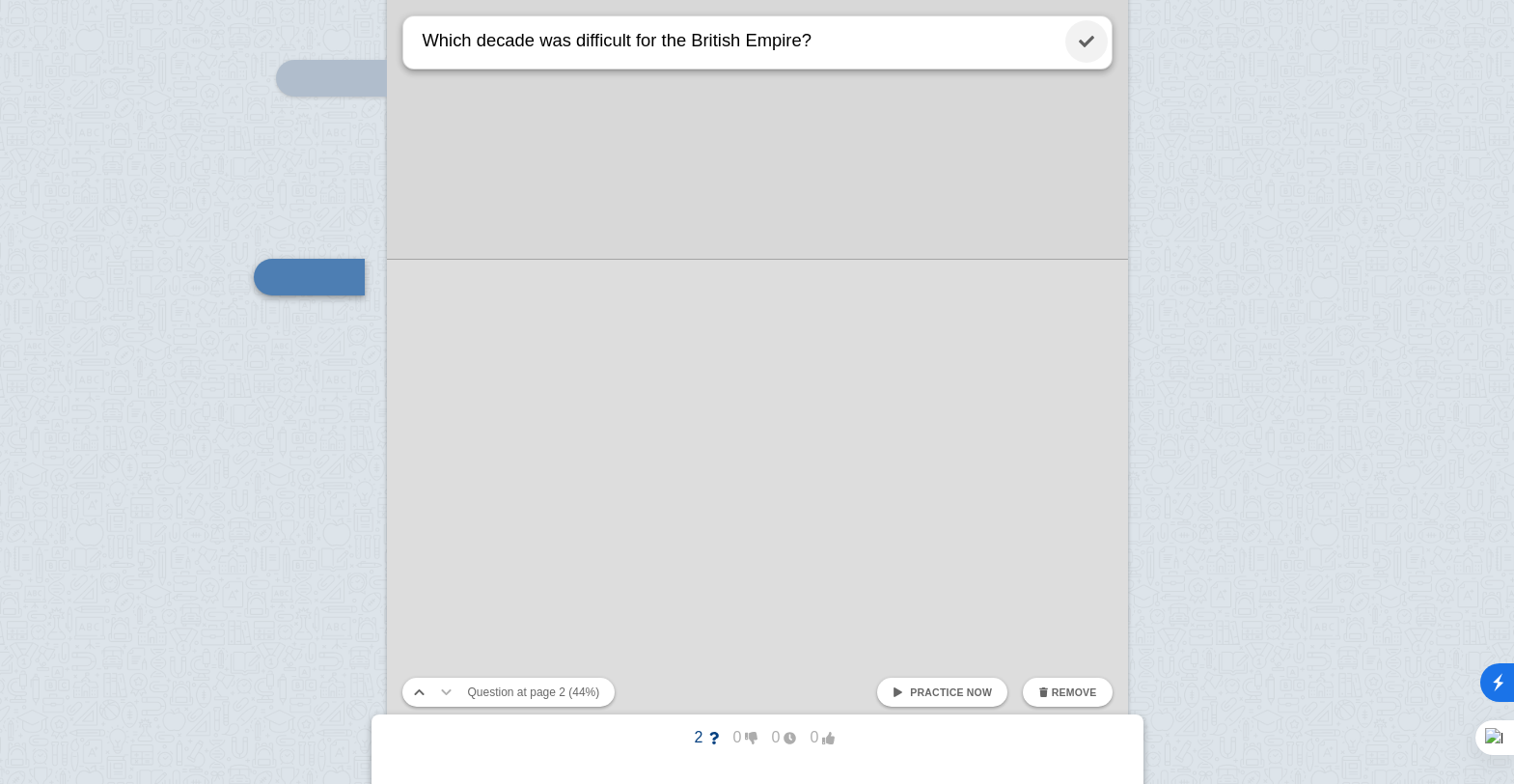
click at [1084, 41] on link at bounding box center [1087, 41] width 43 height 43
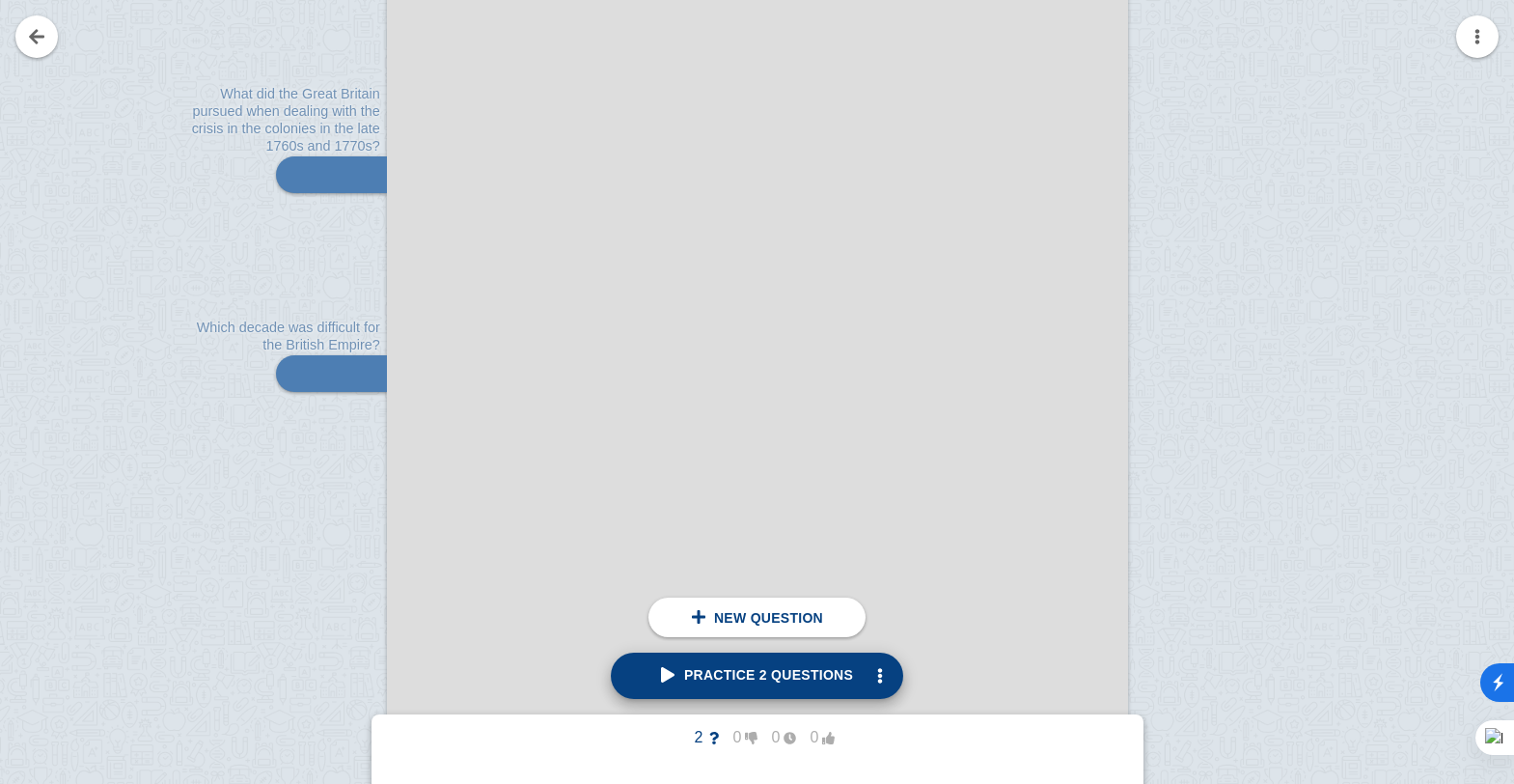
click at [756, 669] on span "Practice 2 questions" at bounding box center [757, 674] width 192 height 16
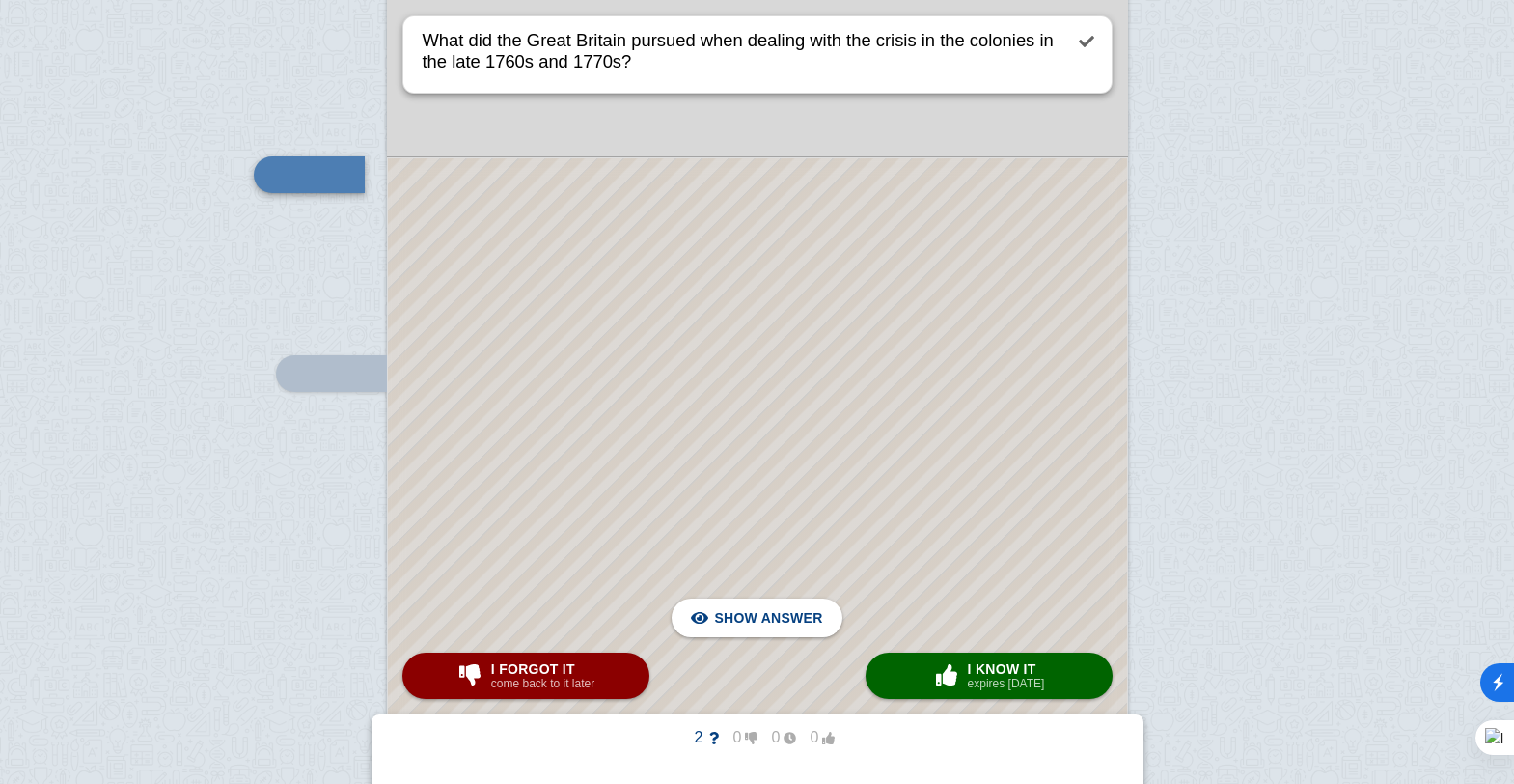
scroll to position [1494, 0]
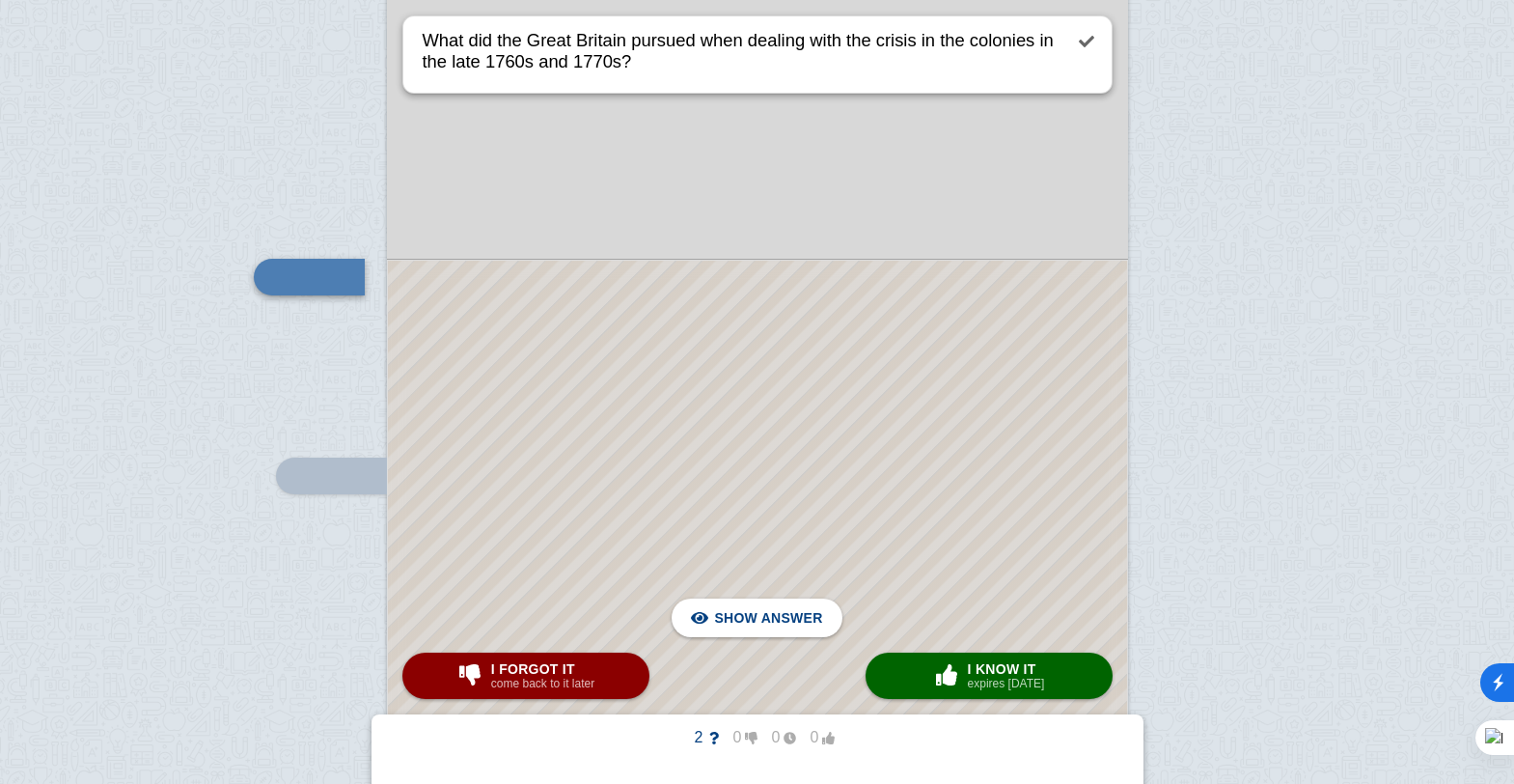
click at [770, 372] on div at bounding box center [757, 651] width 740 height 780
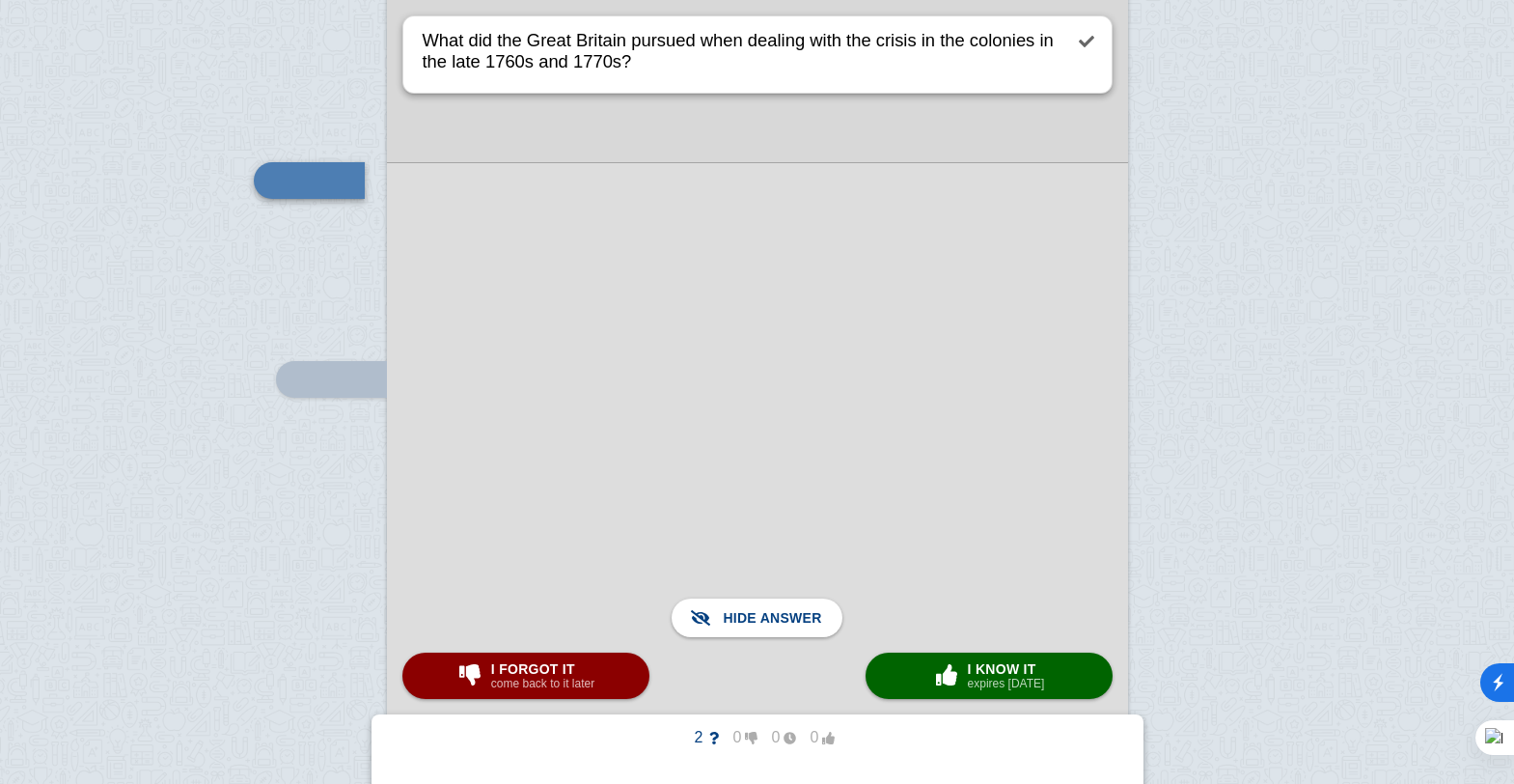
scroll to position [1397, 0]
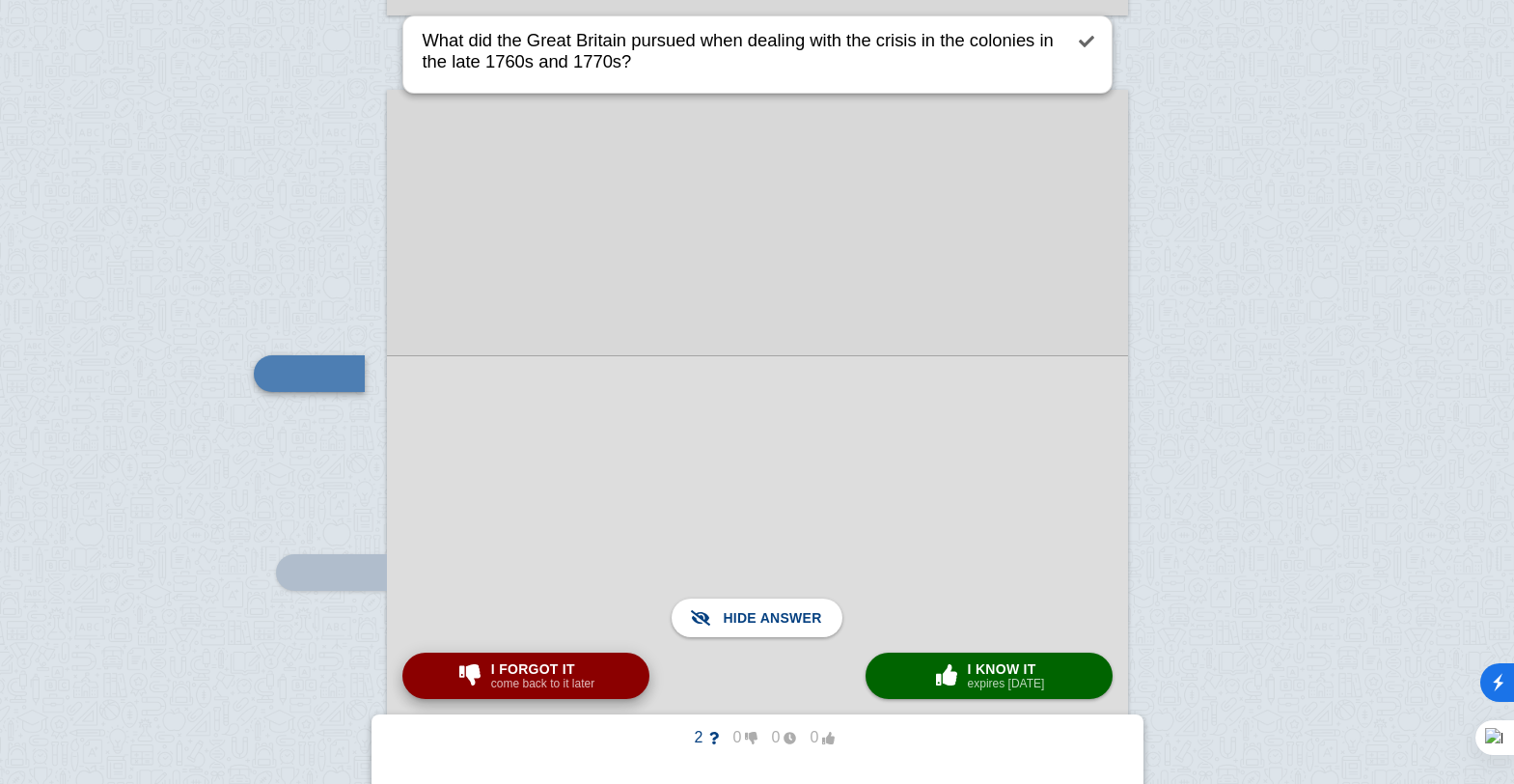
click at [613, 681] on button "I forgot it come back to it later" at bounding box center [526, 675] width 247 height 46
type textarea "Which decade was difficult for the British Empire?"
checkbox input "true"
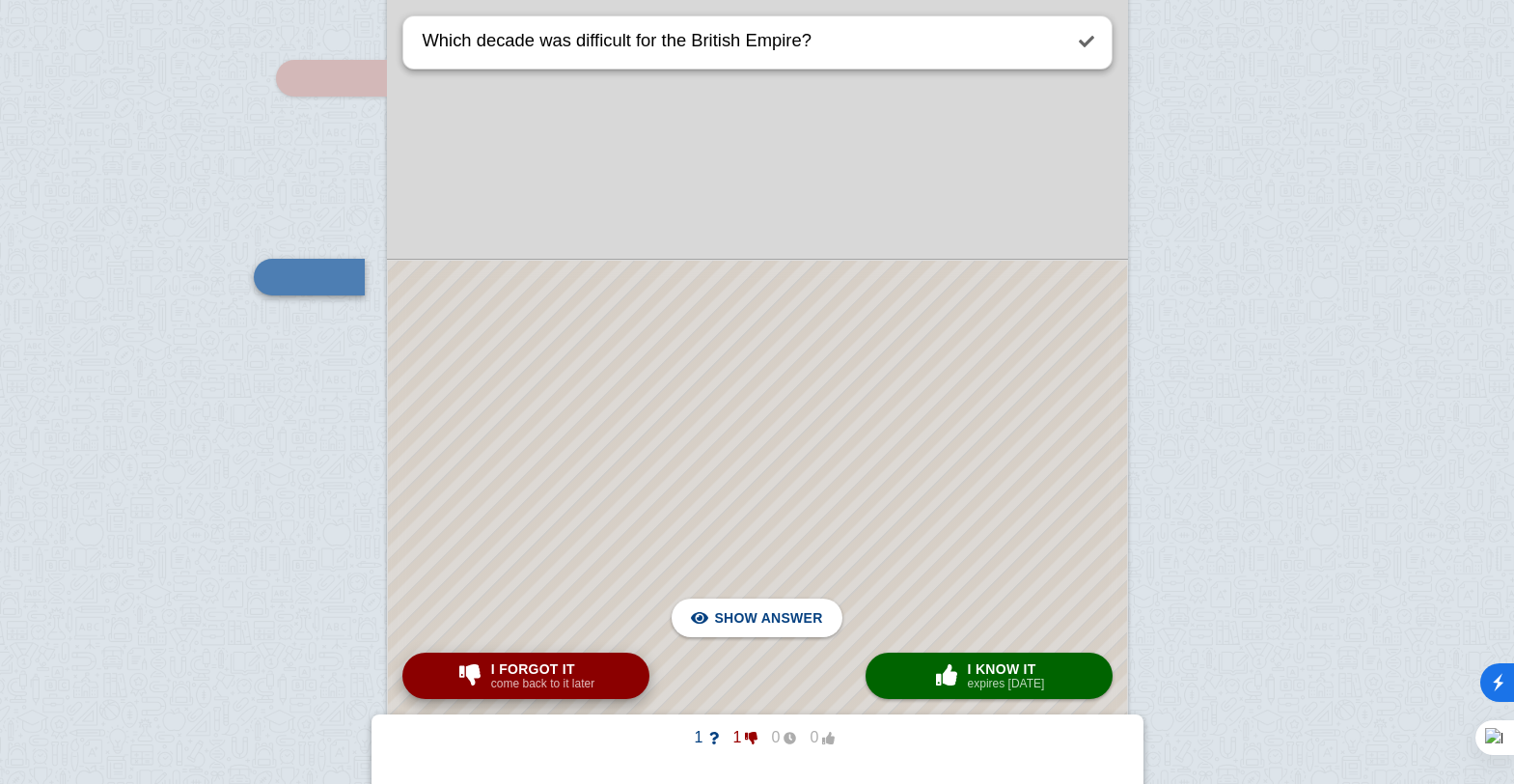
click at [613, 681] on button "I forgot it come back to it later" at bounding box center [526, 675] width 247 height 46
type textarea "What did the Great Britain pursued when dealing with the crisis in the colonies…"
checkbox input "false"
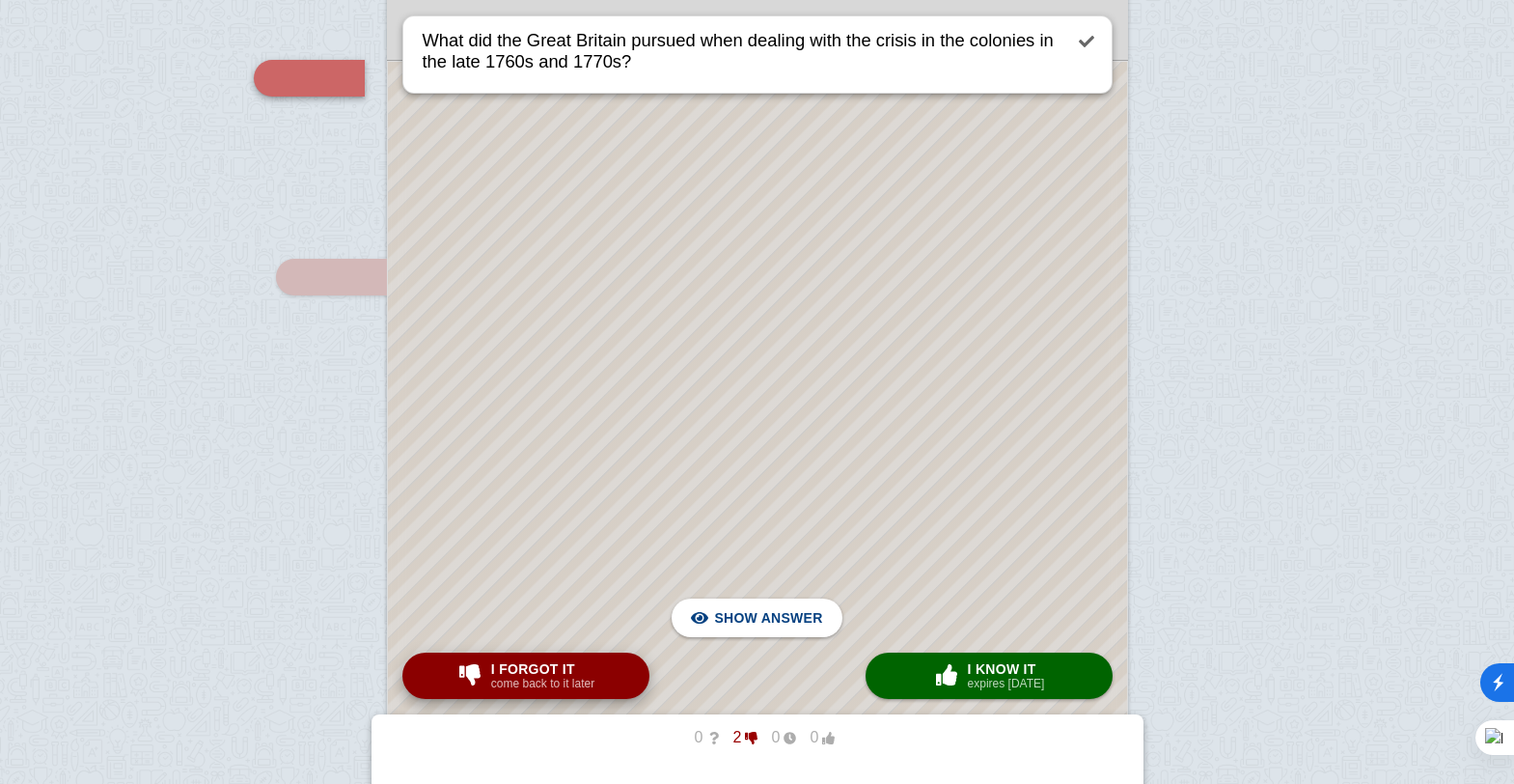
scroll to position [1494, 0]
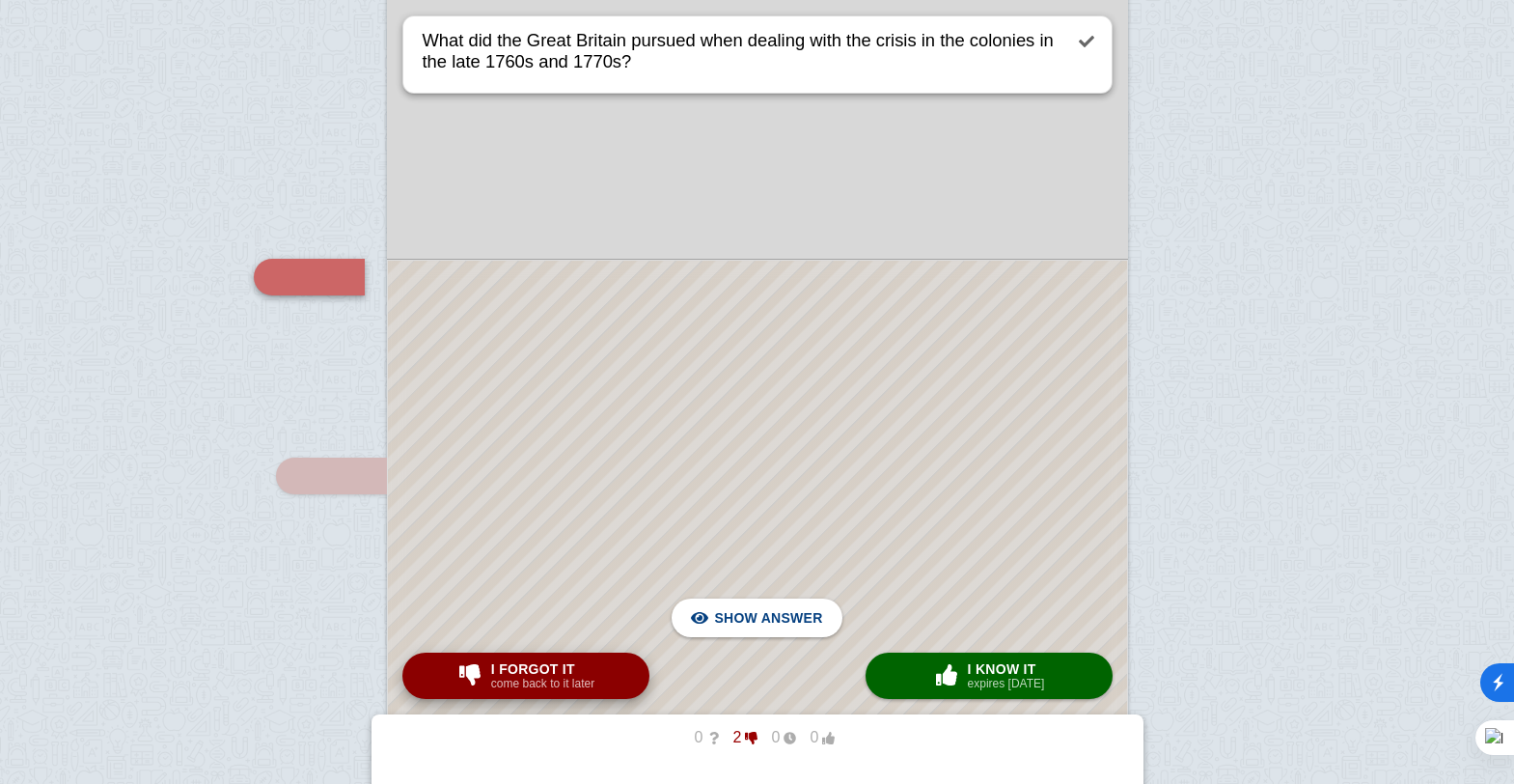
click at [613, 681] on button "I forgot it come back to it later" at bounding box center [526, 675] width 247 height 46
type textarea "Which decade was difficult for the British Empire?"
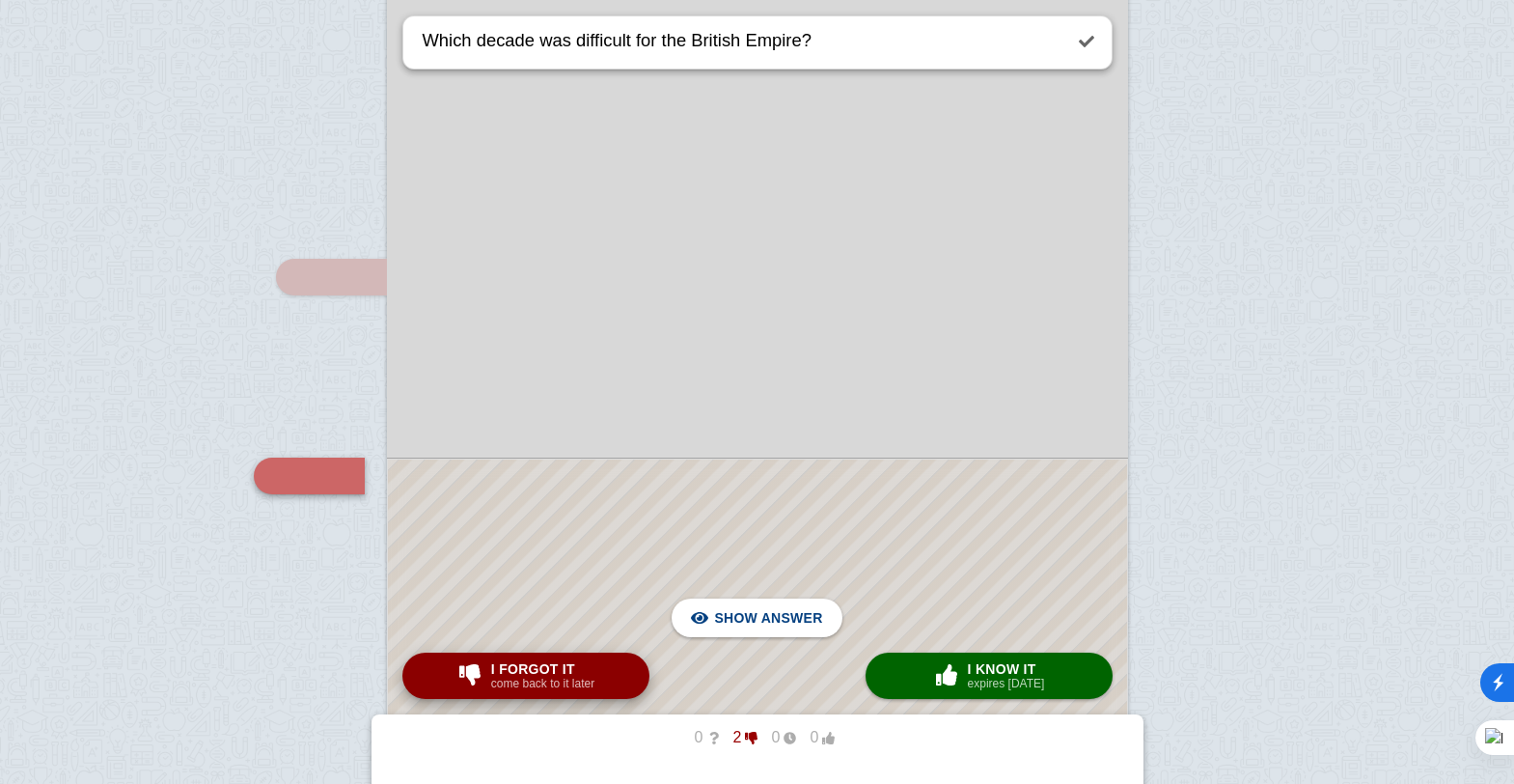
scroll to position [1693, 0]
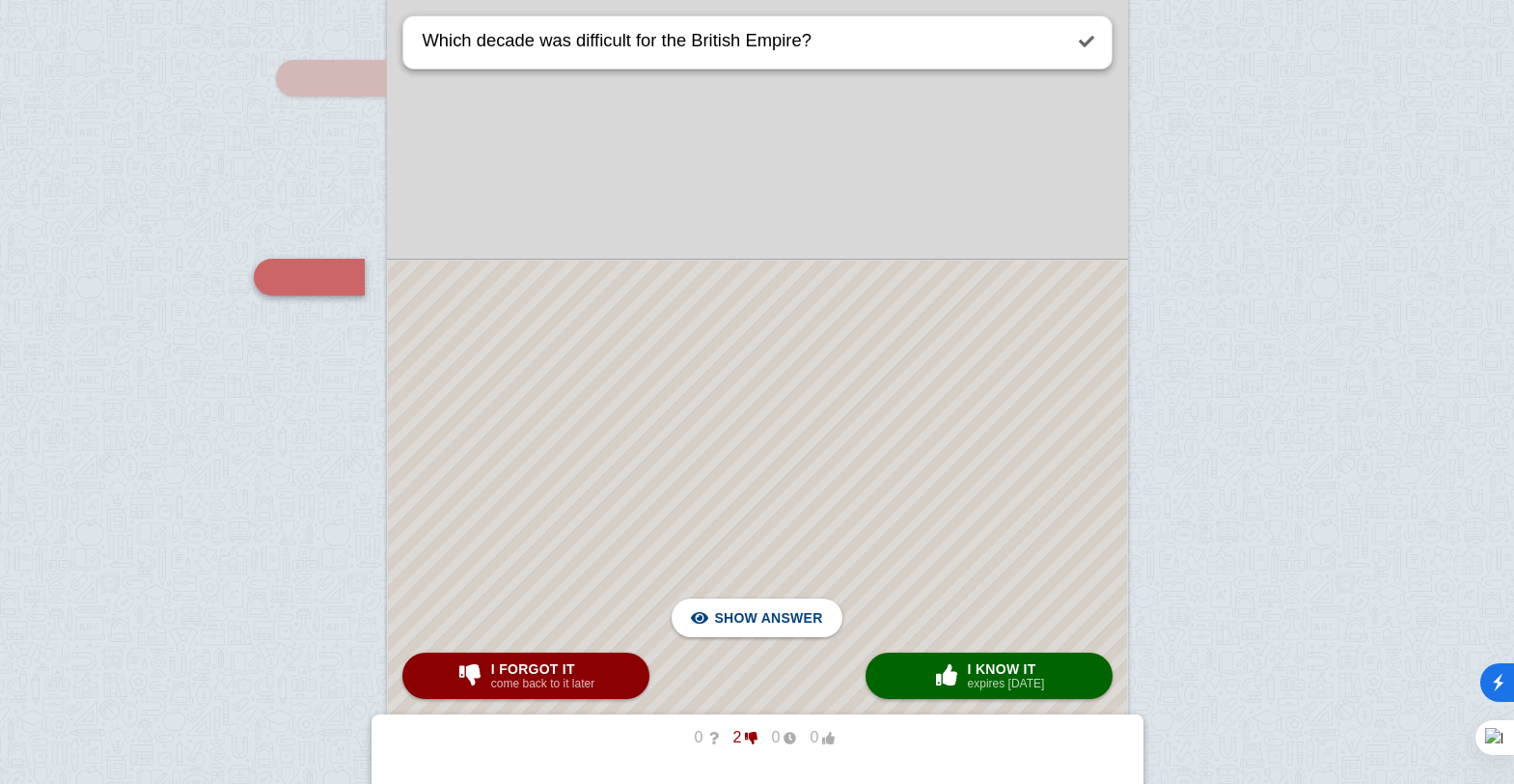
click at [849, 466] on div at bounding box center [757, 552] width 740 height 581
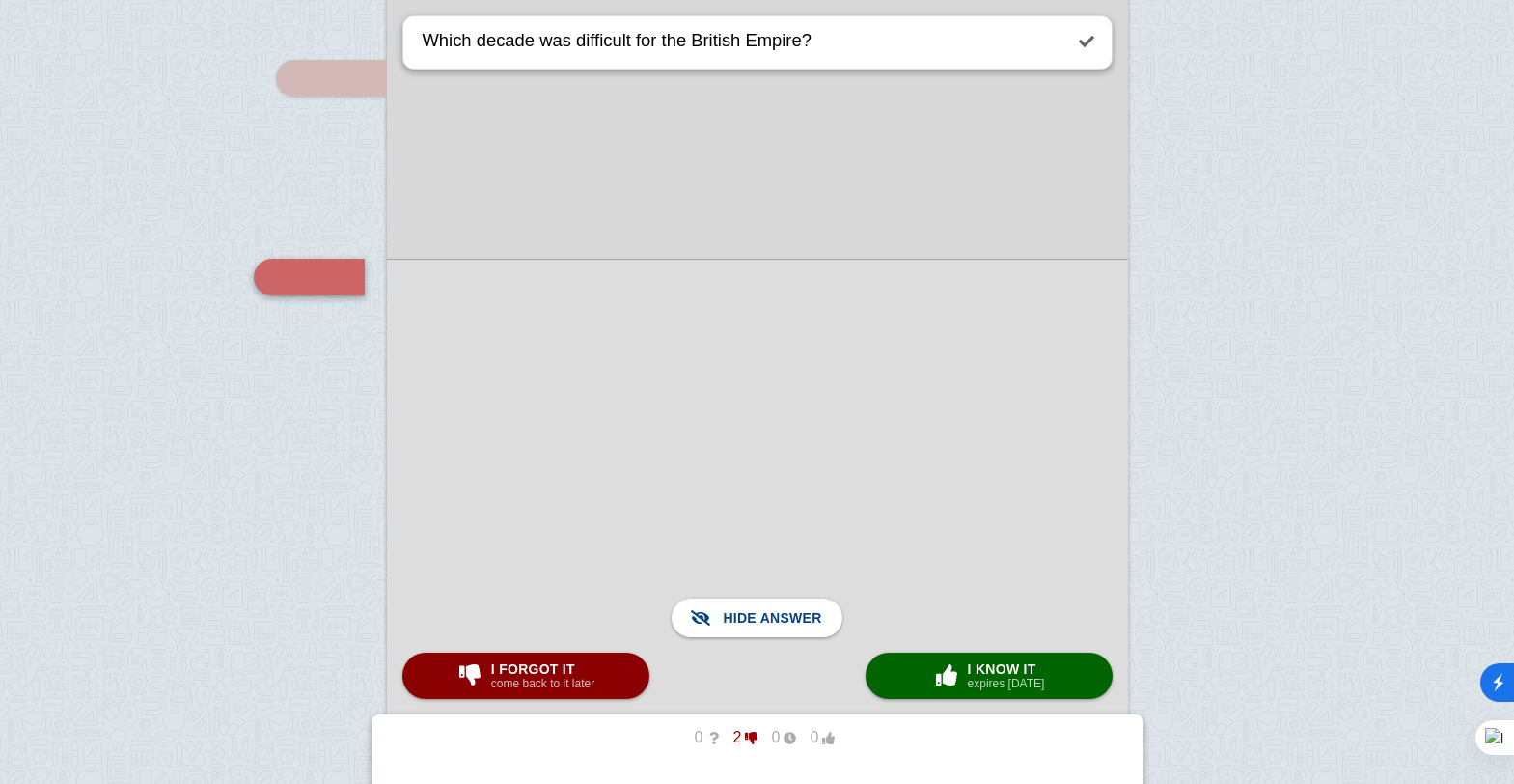
click at [798, 504] on div at bounding box center [757, 551] width 742 height 584
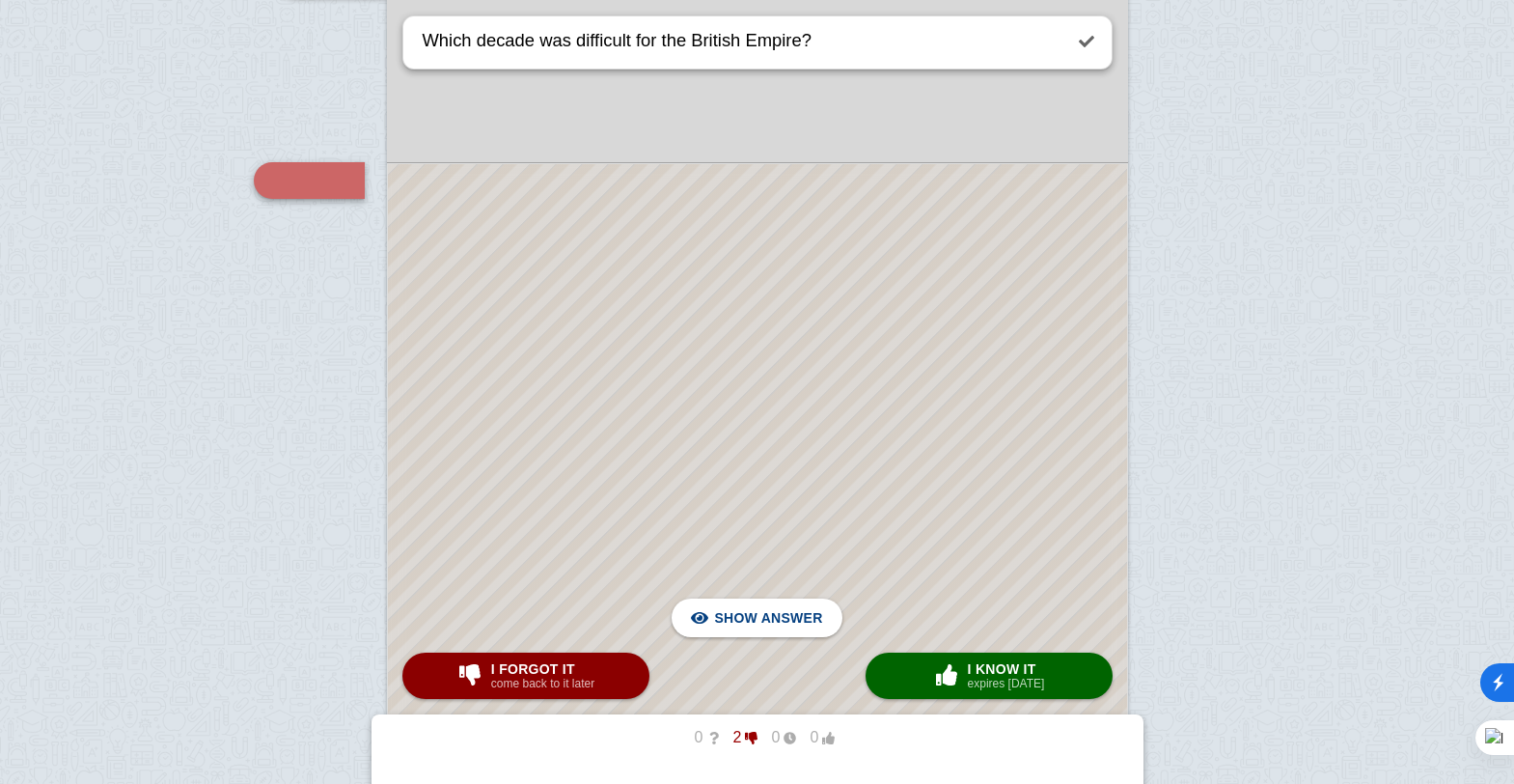
scroll to position [1307, 0]
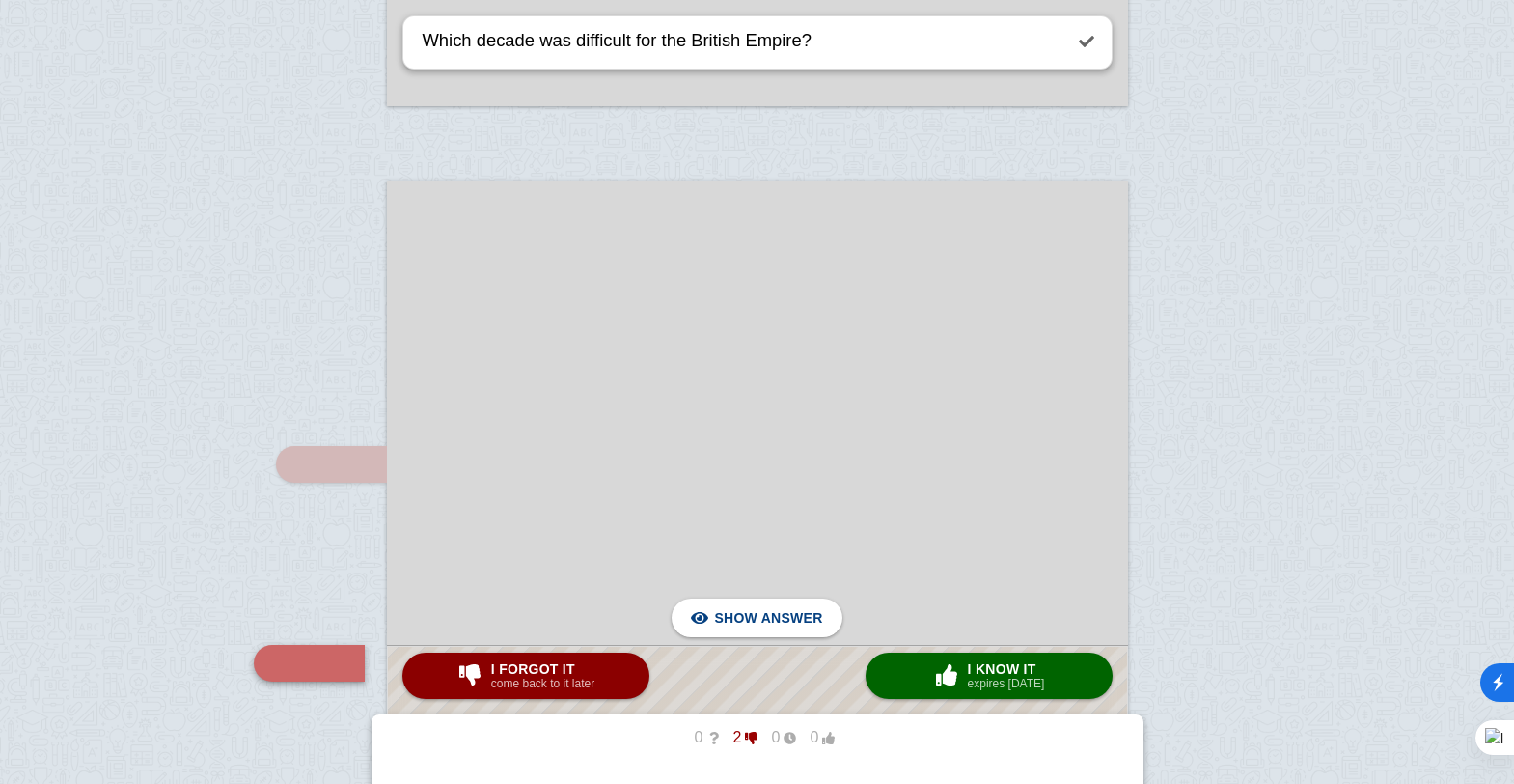
click at [806, 279] on div at bounding box center [757, 705] width 742 height 1048
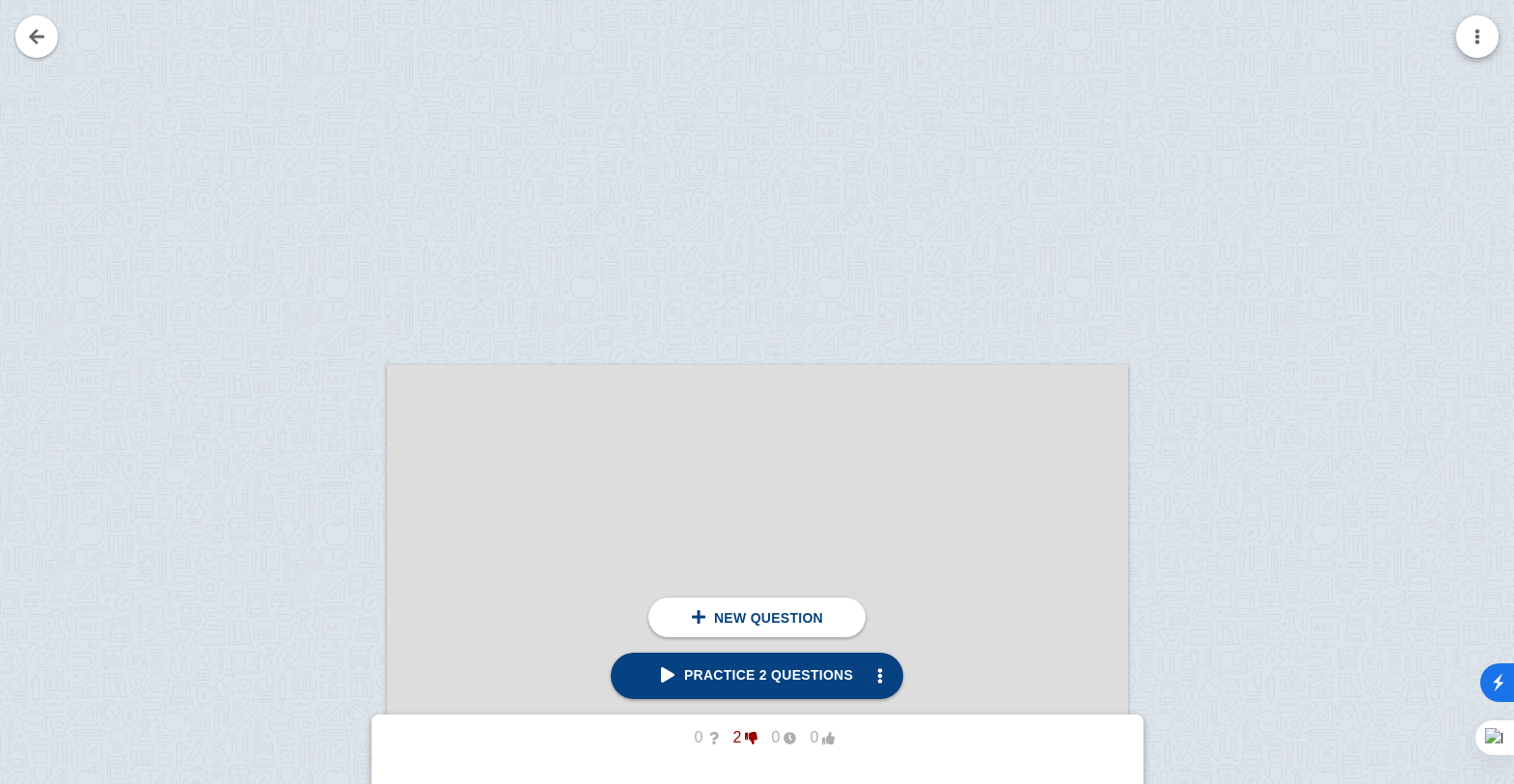
click at [1462, 48] on button "button" at bounding box center [1477, 37] width 43 height 43
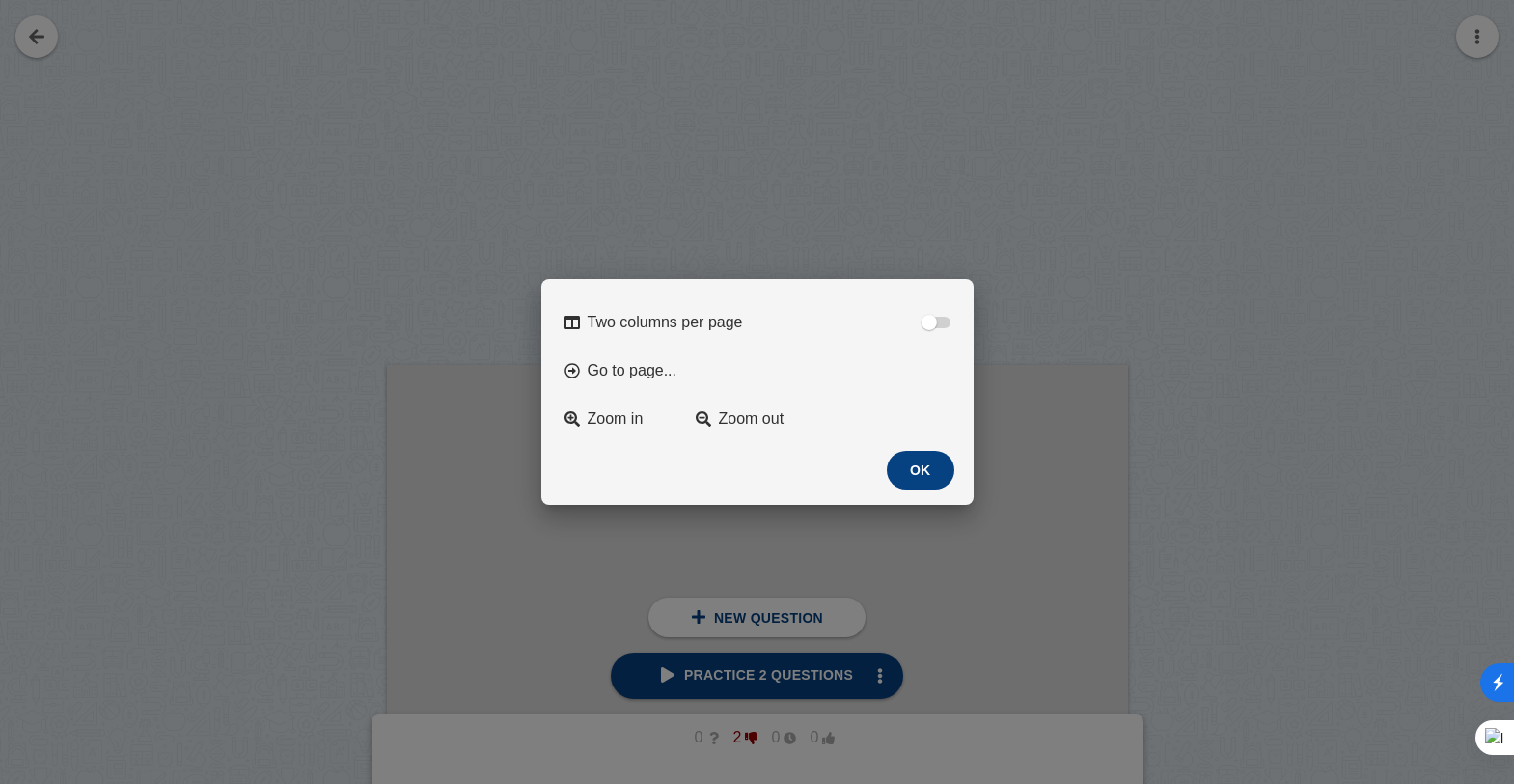
click at [932, 476] on button "OK" at bounding box center [921, 470] width 67 height 39
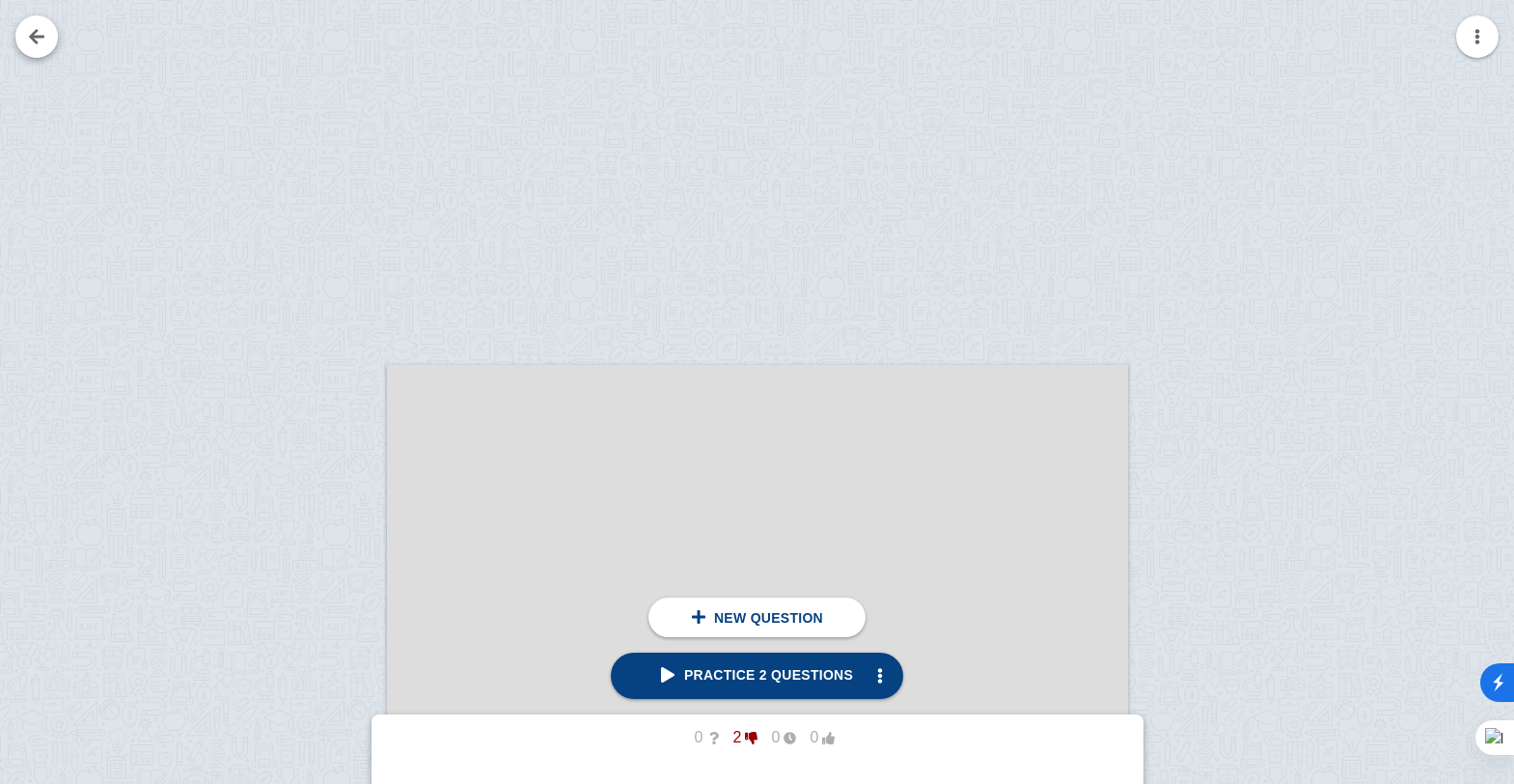
click at [48, 39] on link at bounding box center [37, 37] width 43 height 43
checkbox input "false"
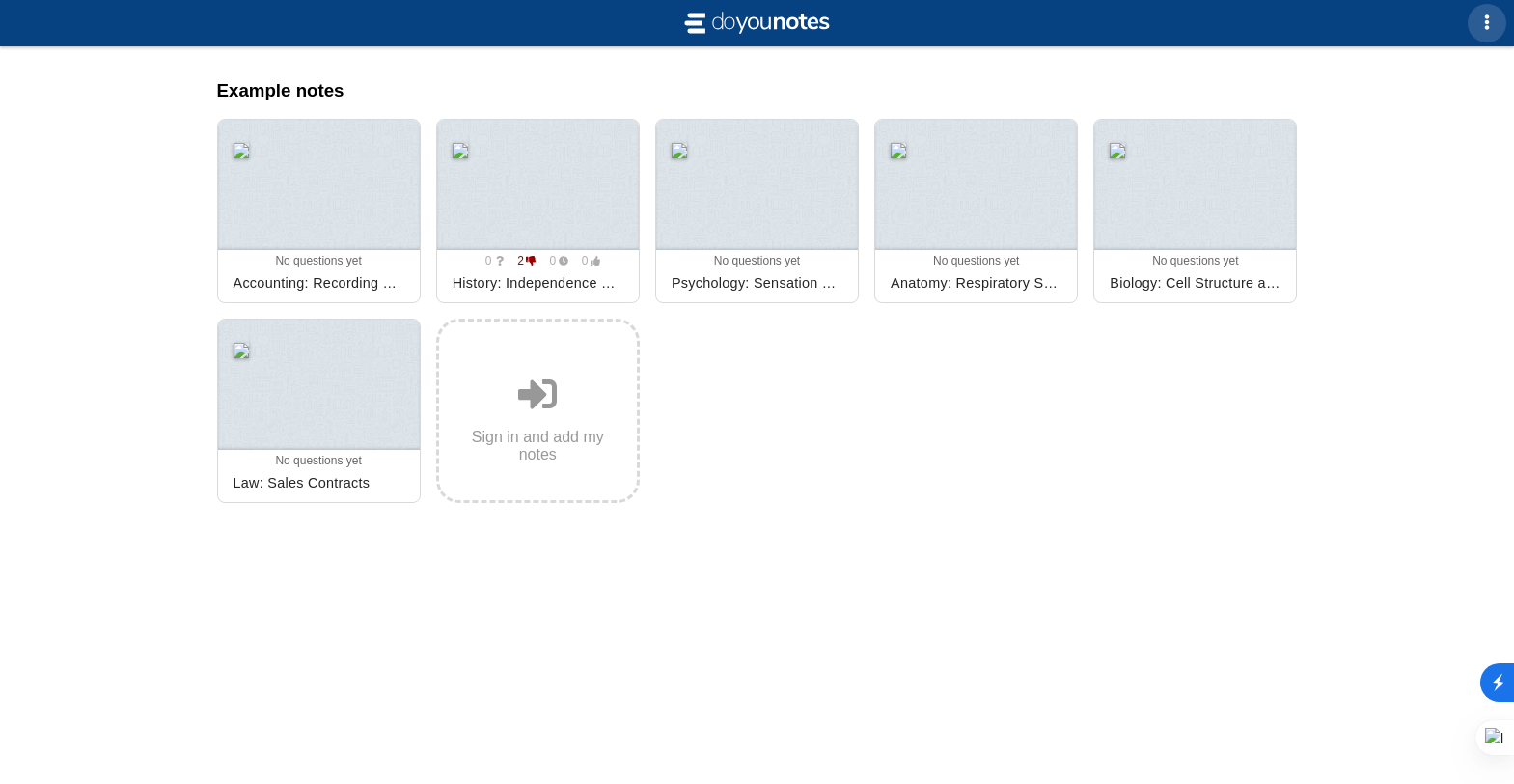
click at [1473, 19] on button "button" at bounding box center [1487, 23] width 39 height 39
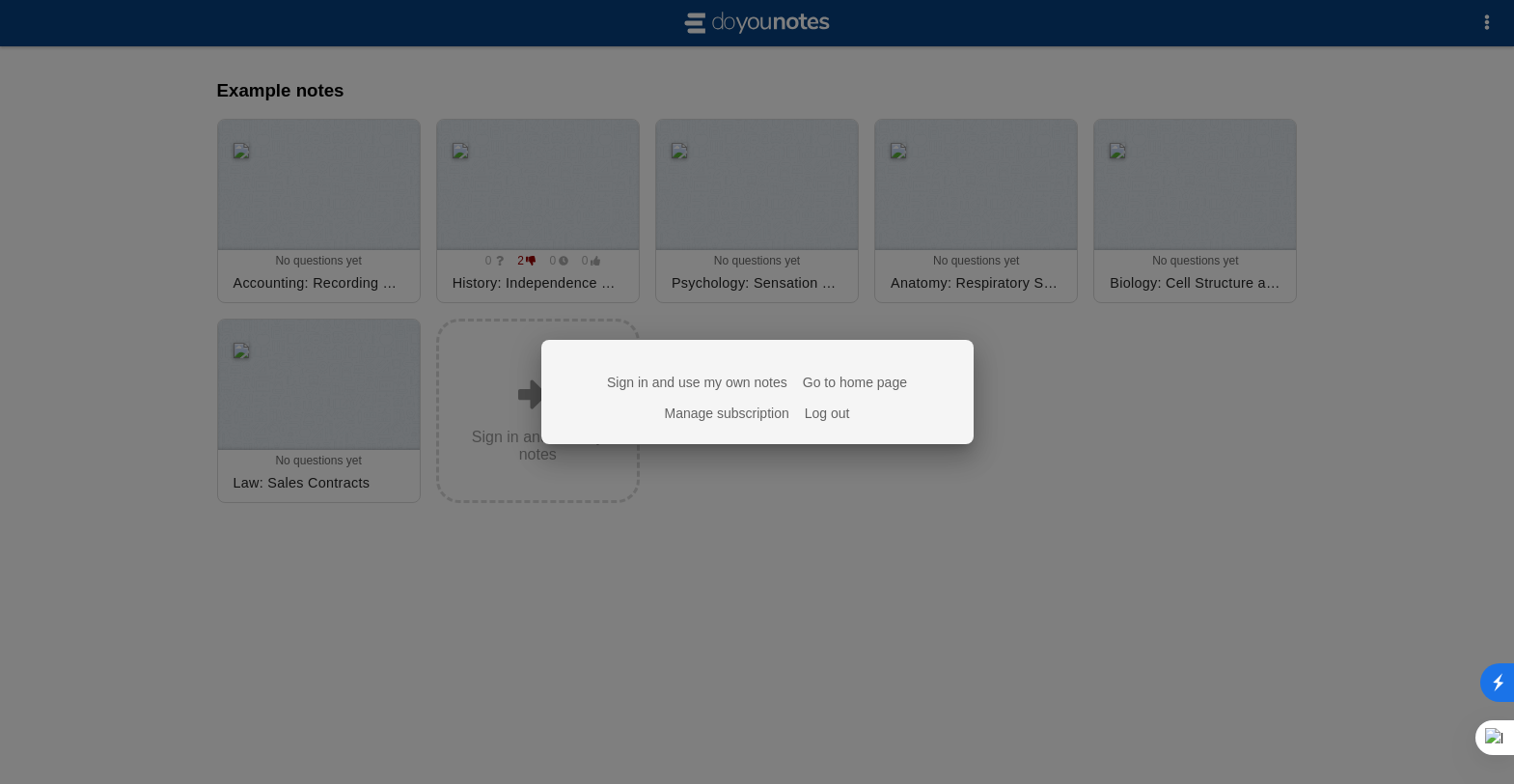
click at [700, 502] on div at bounding box center [757, 392] width 1514 height 784
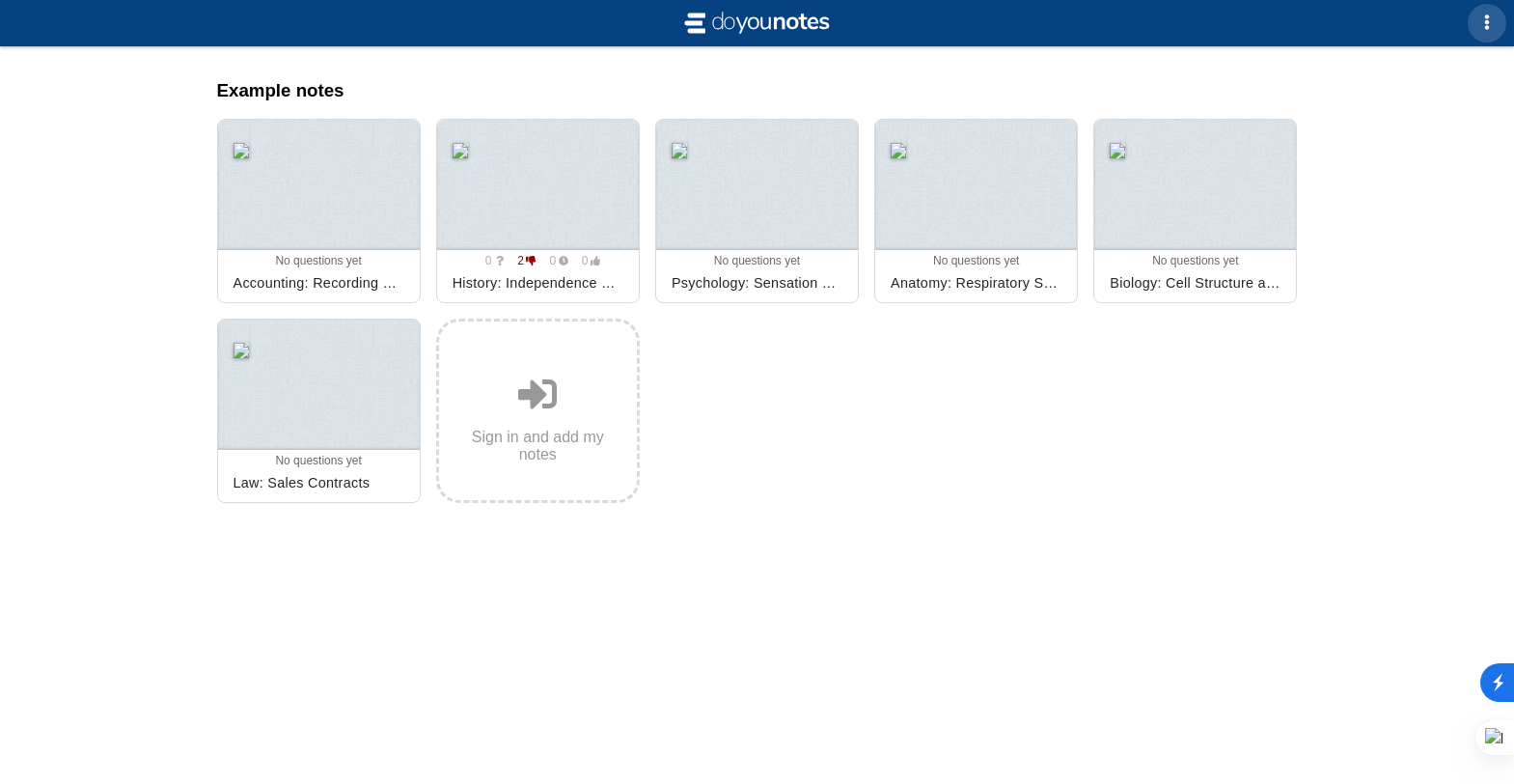
click at [1494, 22] on span "button" at bounding box center [1487, 23] width 16 height 16
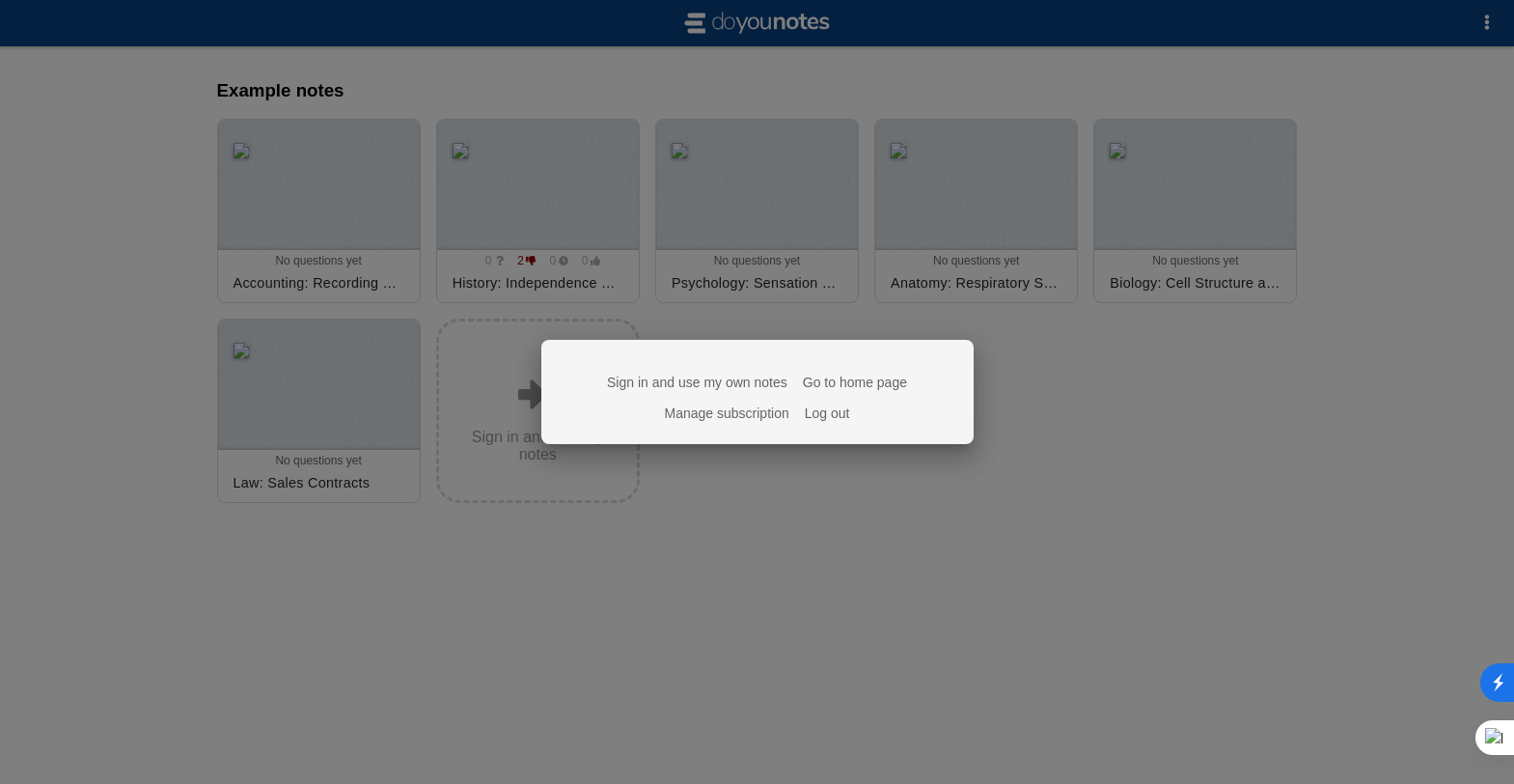
click at [720, 419] on link "Manage subscription" at bounding box center [728, 413] width 125 height 16
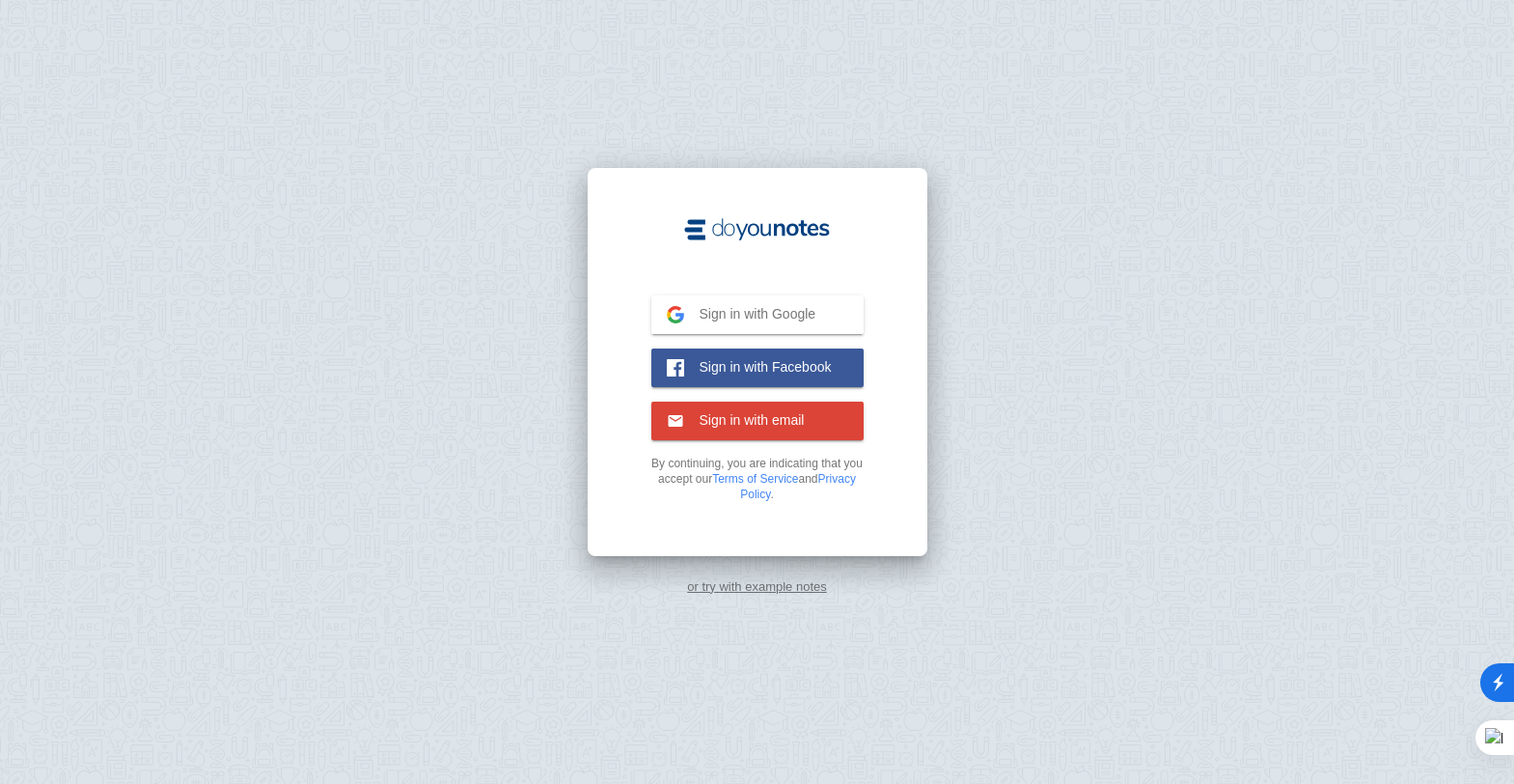
click at [763, 324] on button "Sign in with Google Google" at bounding box center [757, 314] width 213 height 39
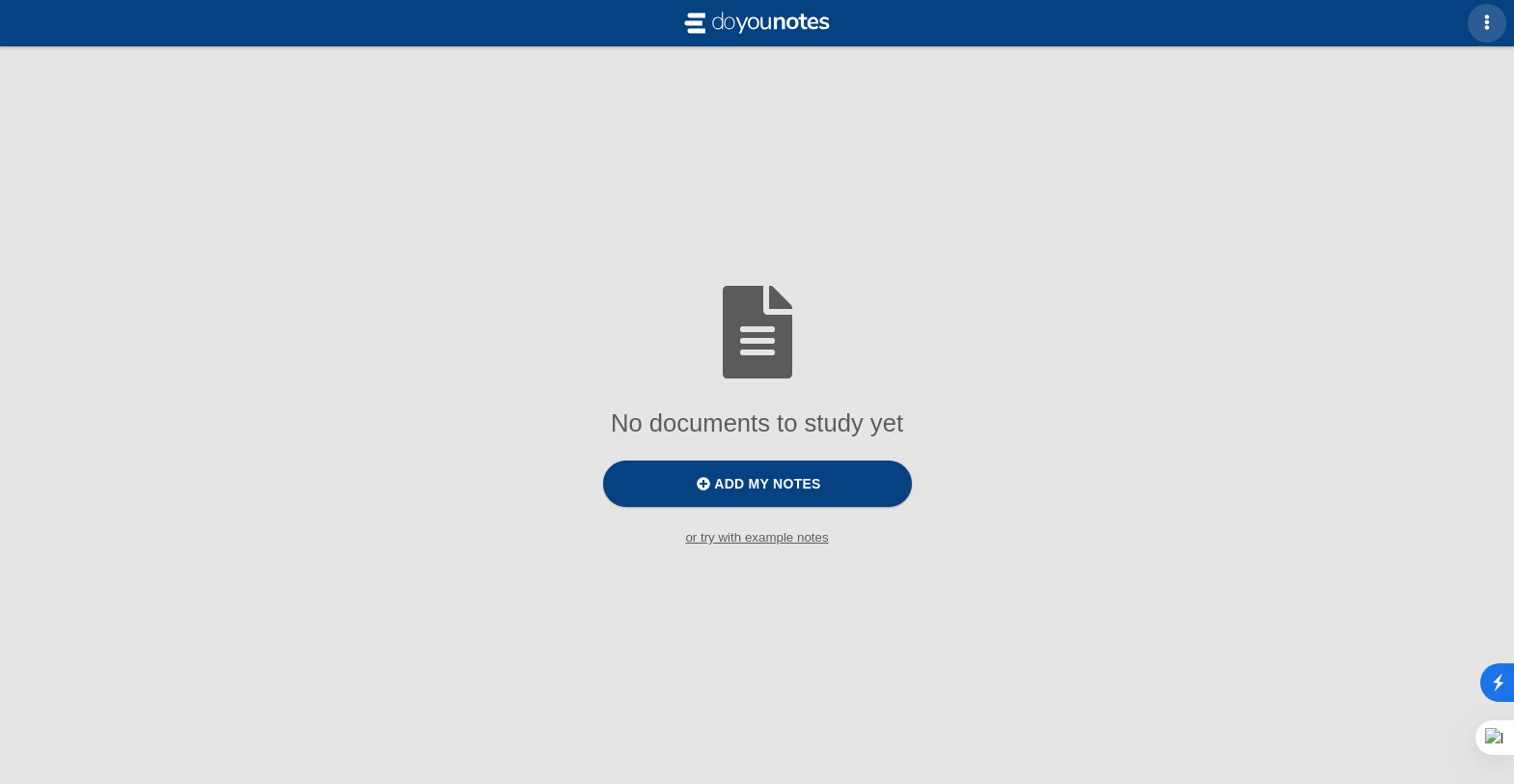
click at [1485, 23] on span "button" at bounding box center [1487, 23] width 16 height 16
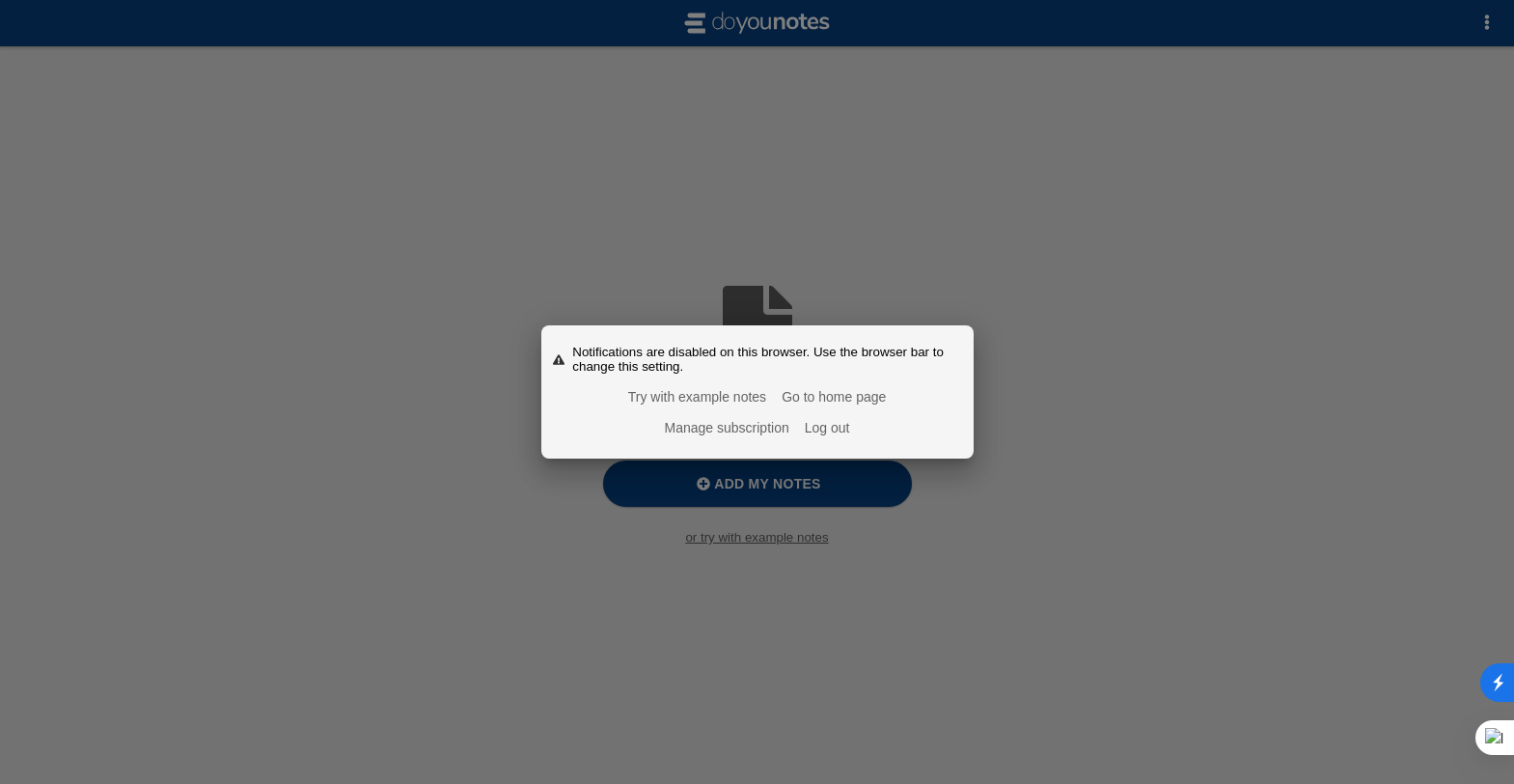
click at [730, 428] on link "Manage subscription" at bounding box center [728, 428] width 125 height 16
